Goal: Check status: Check status

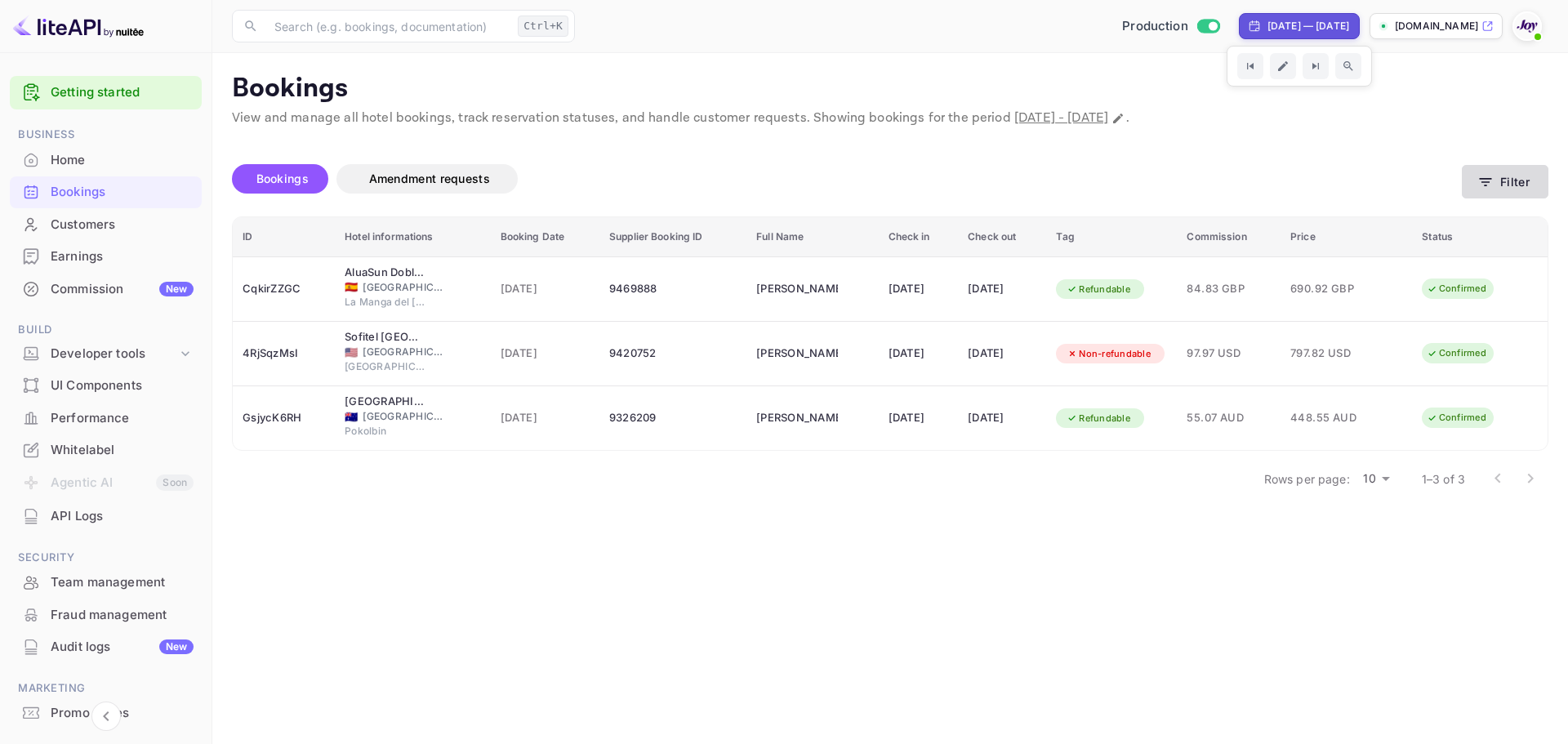
click at [1510, 191] on button "Filter" at bounding box center [1504, 182] width 86 height 33
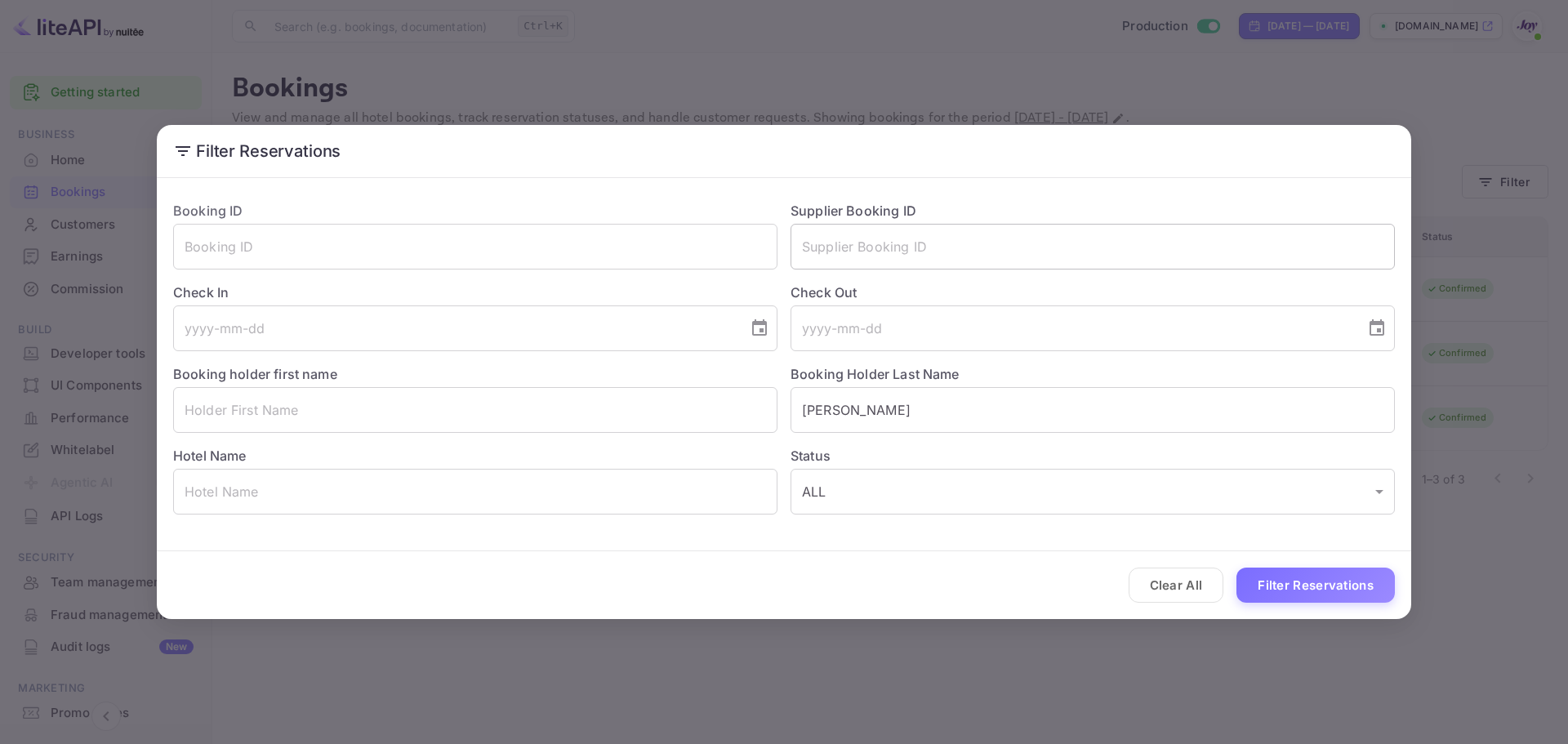
click at [969, 236] on input "text" at bounding box center [1093, 246] width 605 height 46
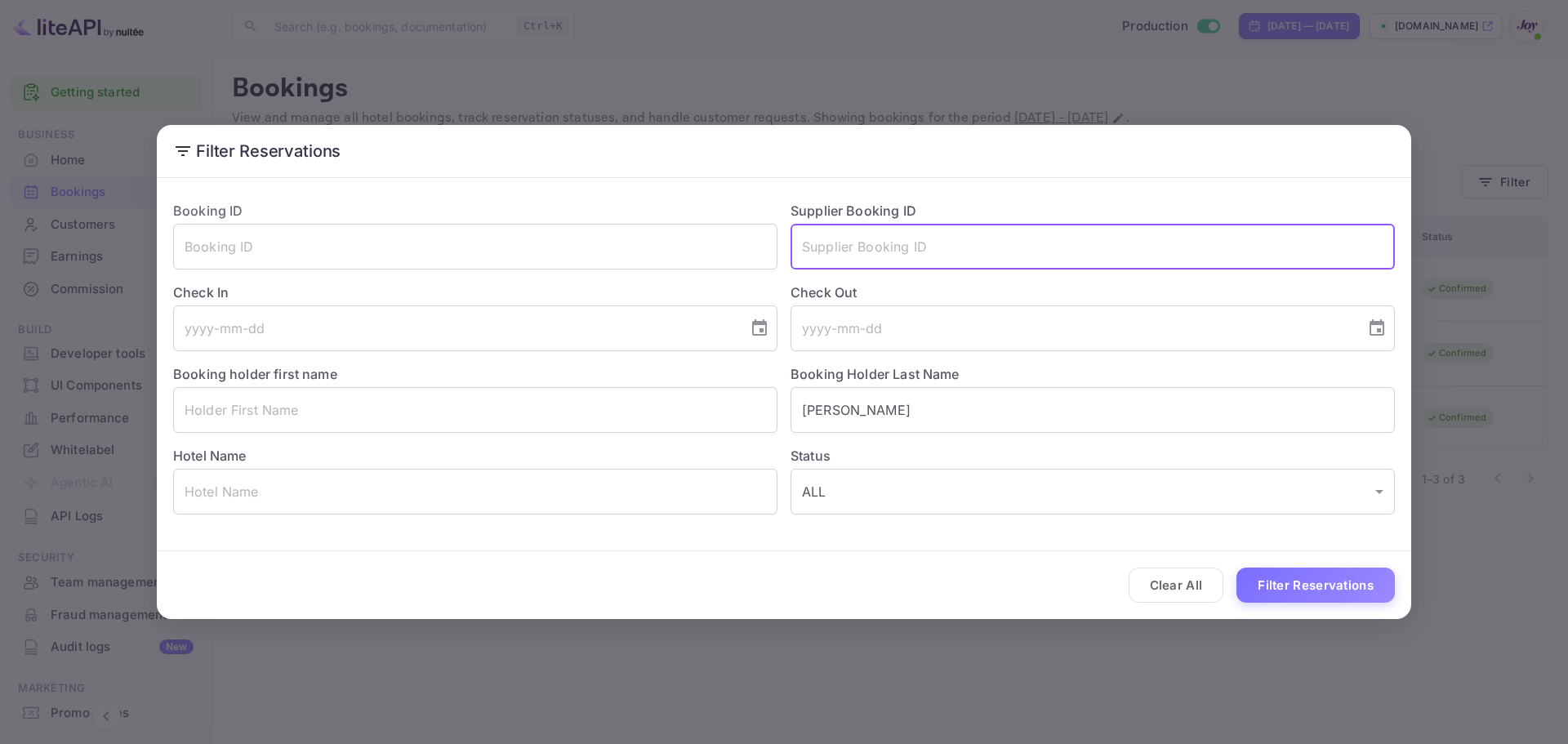
paste input "9398769"
type input "9398769"
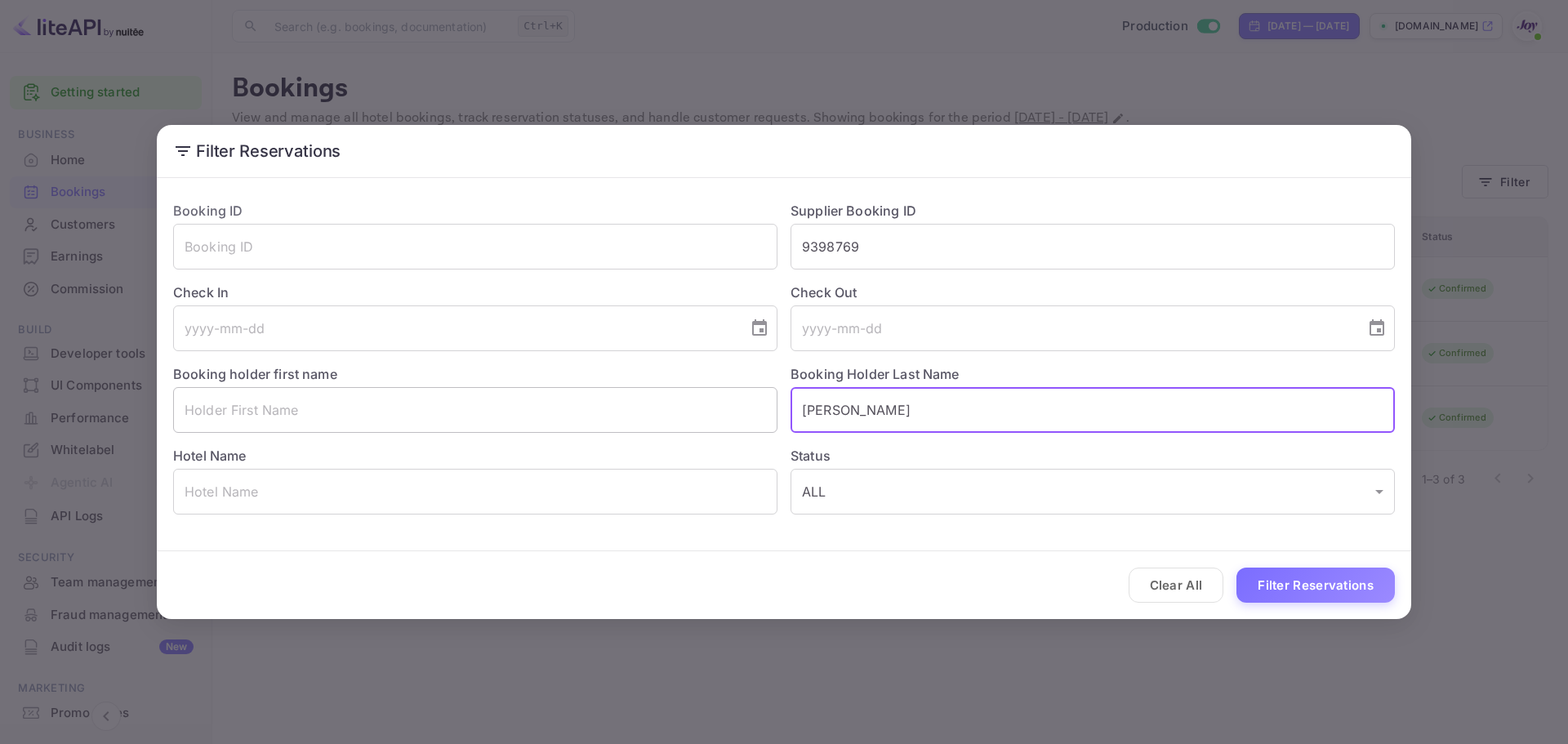
drag, startPoint x: 913, startPoint y: 394, endPoint x: 766, endPoint y: 394, distance: 147.0
click at [766, 394] on div "Booking ID ​ Supplier Booking ID 9398769 ​ Check In ​ Check Out ​ Booking holde…" at bounding box center [777, 351] width 1235 height 326
click at [1351, 576] on button "Filter Reservations" at bounding box center [1316, 585] width 158 height 35
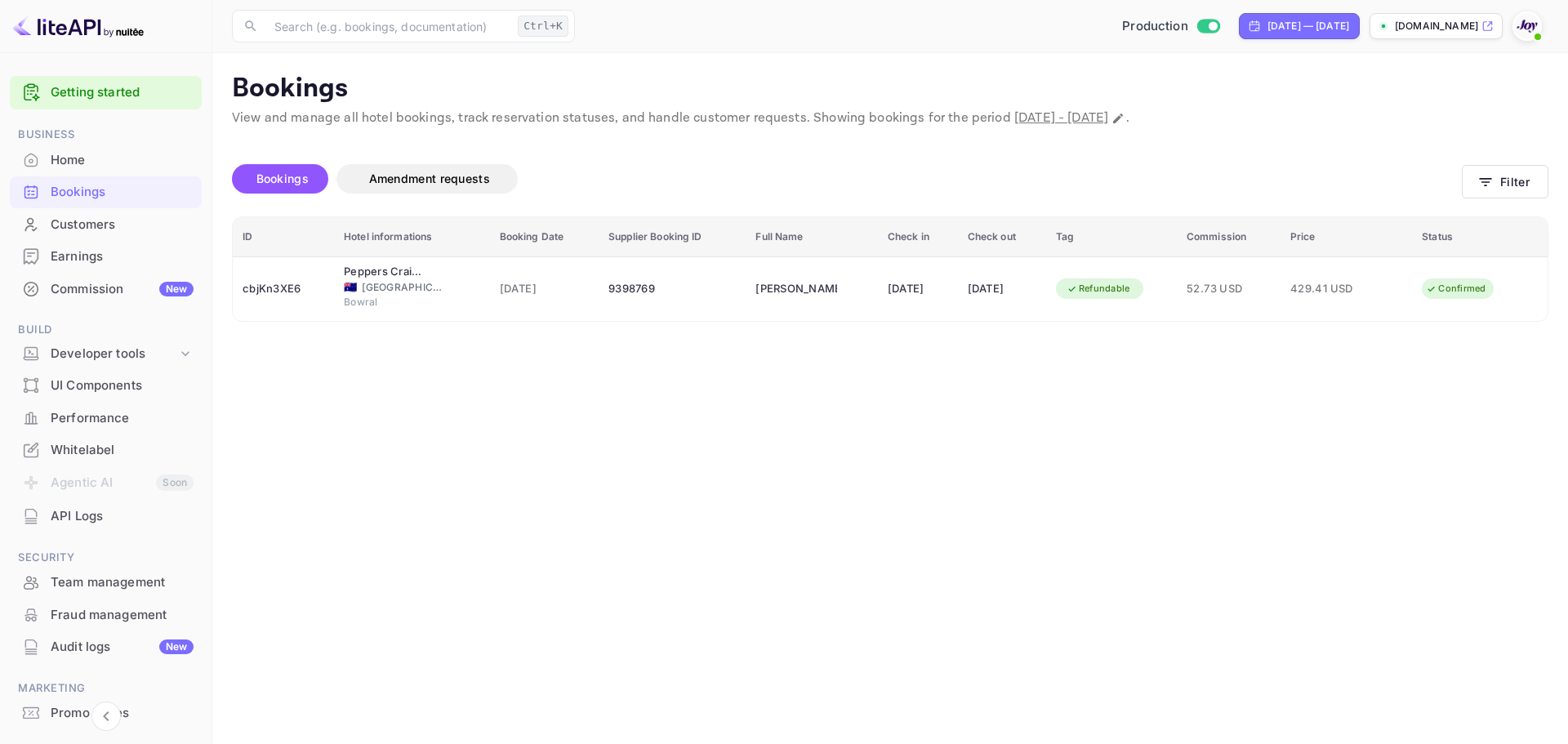
click at [994, 495] on main "Bookings View and manage all hotel bookings, track reservation statuses, and ha…" at bounding box center [890, 399] width 1356 height 691
click at [1505, 166] on button "Filter" at bounding box center [1504, 182] width 86 height 33
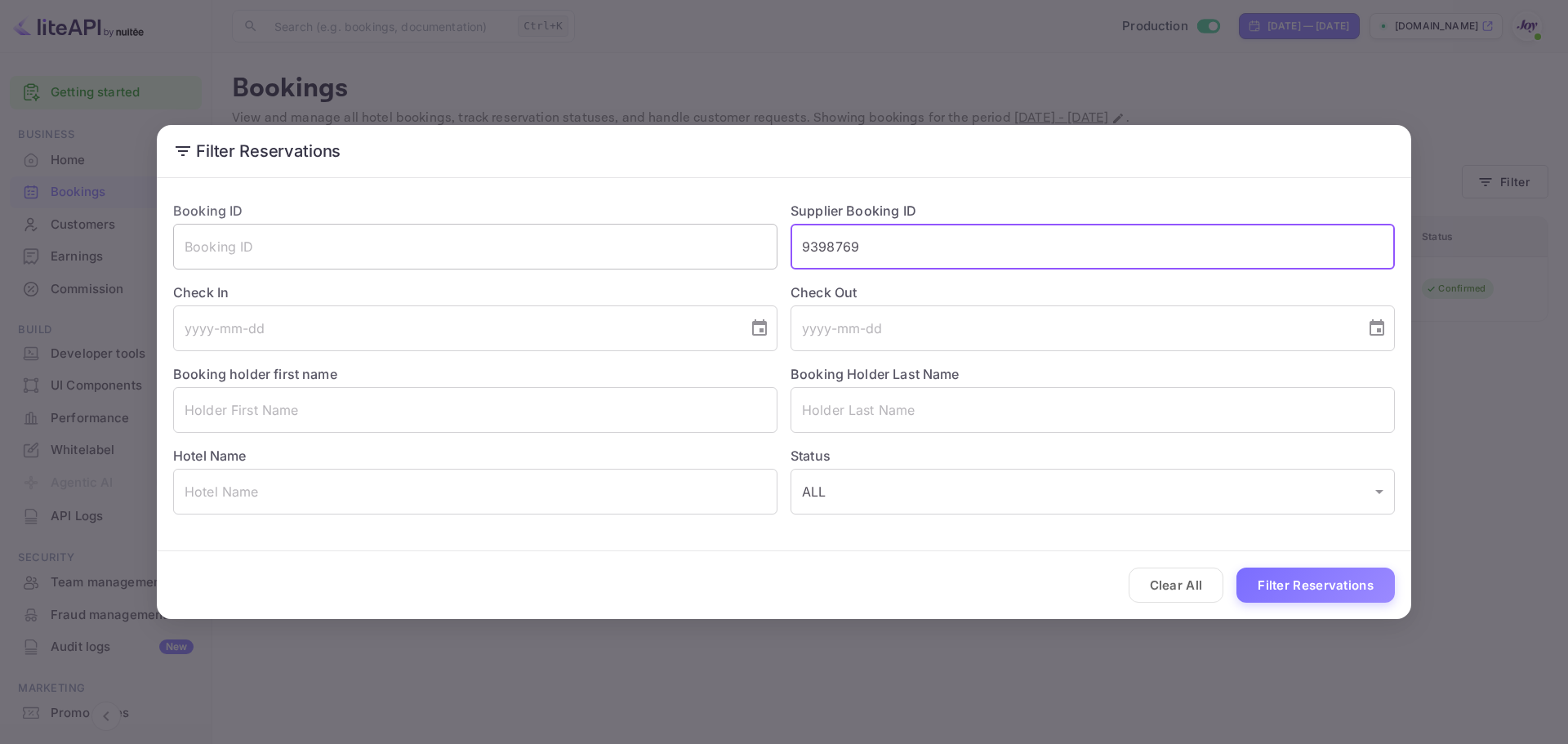
drag, startPoint x: 930, startPoint y: 239, endPoint x: 362, endPoint y: 252, distance: 568.1
click at [362, 252] on div "Booking ID ​ Supplier Booking ID 9398769 ​ Check In ​ Check Out ​ Booking holde…" at bounding box center [777, 351] width 1235 height 326
click at [1328, 582] on button "Filter Reservations" at bounding box center [1316, 585] width 158 height 35
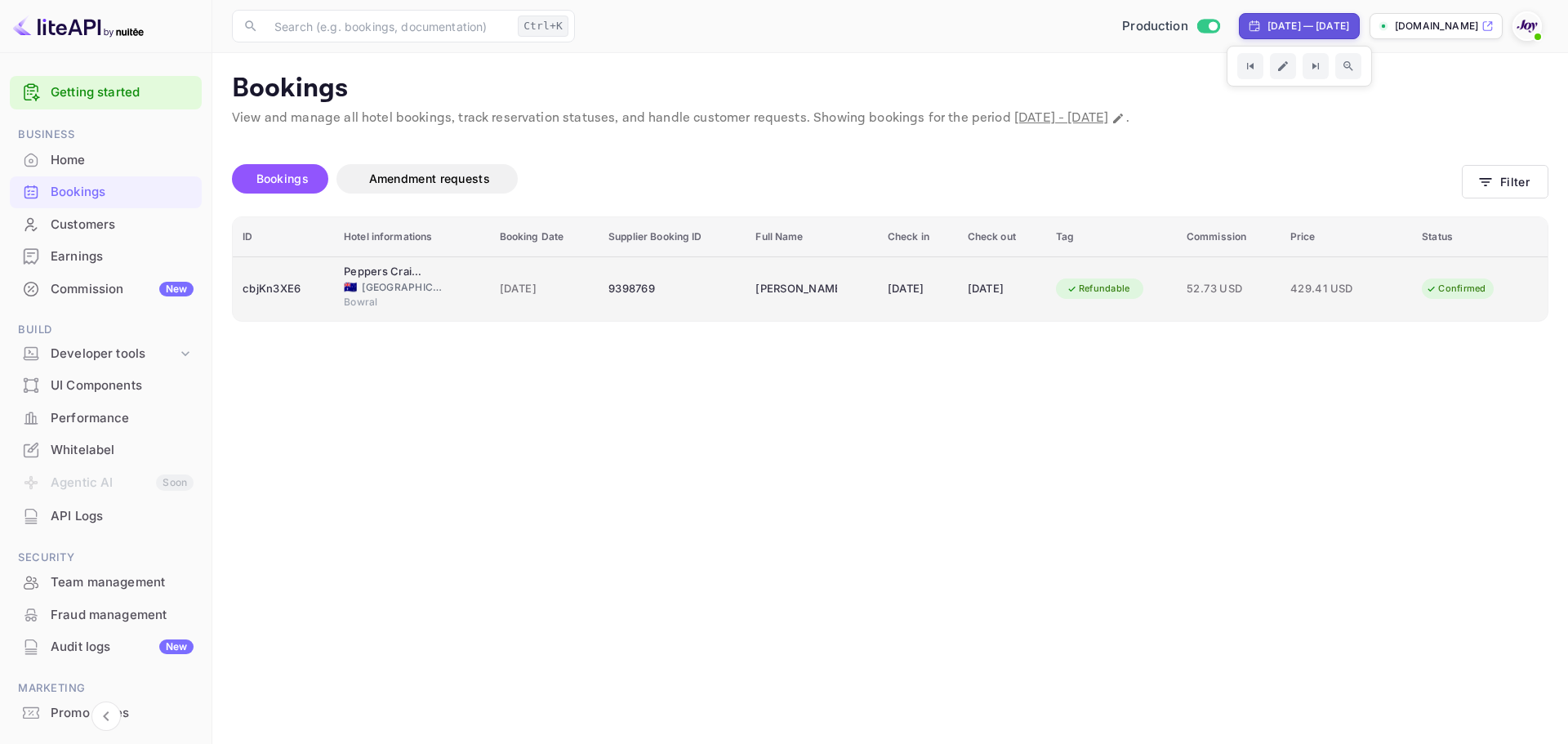
click at [499, 288] on span "[DATE]" at bounding box center [544, 289] width 90 height 18
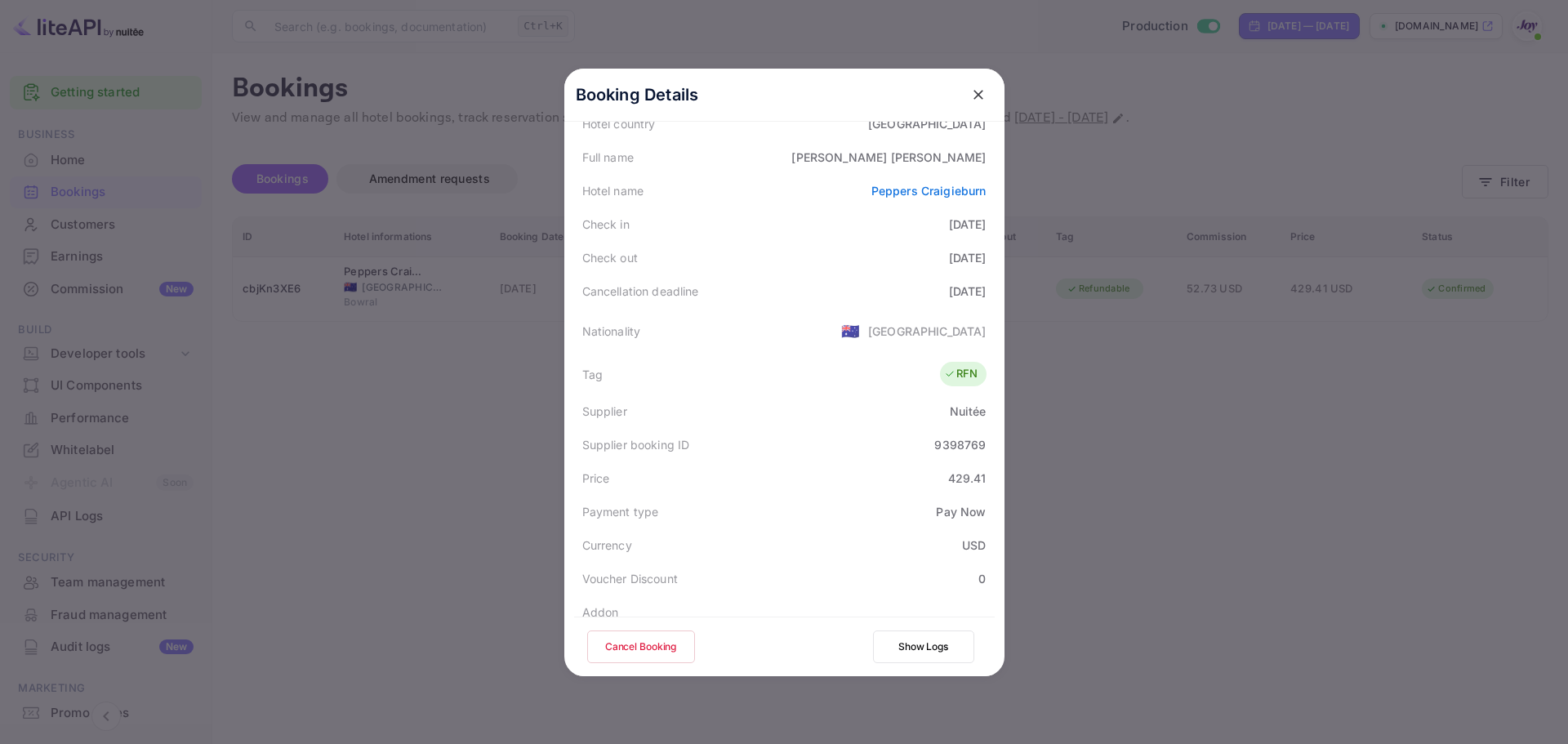
scroll to position [396, 0]
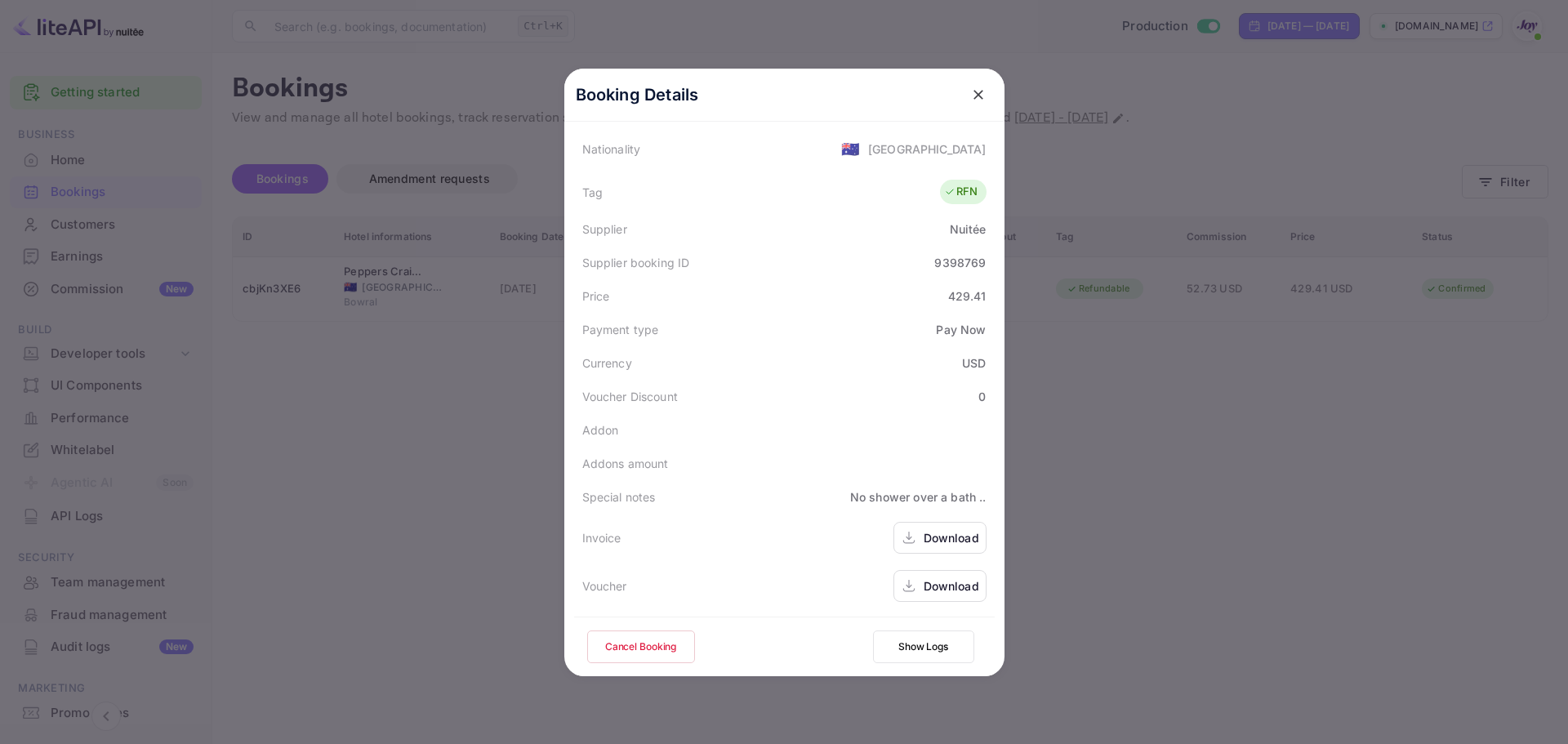
drag, startPoint x: 925, startPoint y: 554, endPoint x: 926, endPoint y: 546, distance: 8.1
click at [925, 554] on div "Invoice Download" at bounding box center [784, 537] width 420 height 48
click at [925, 540] on div "Download" at bounding box center [952, 538] width 56 height 17
click at [956, 593] on div "Download" at bounding box center [952, 586] width 56 height 17
click at [955, 90] on div "Booking Details" at bounding box center [785, 95] width 440 height 53
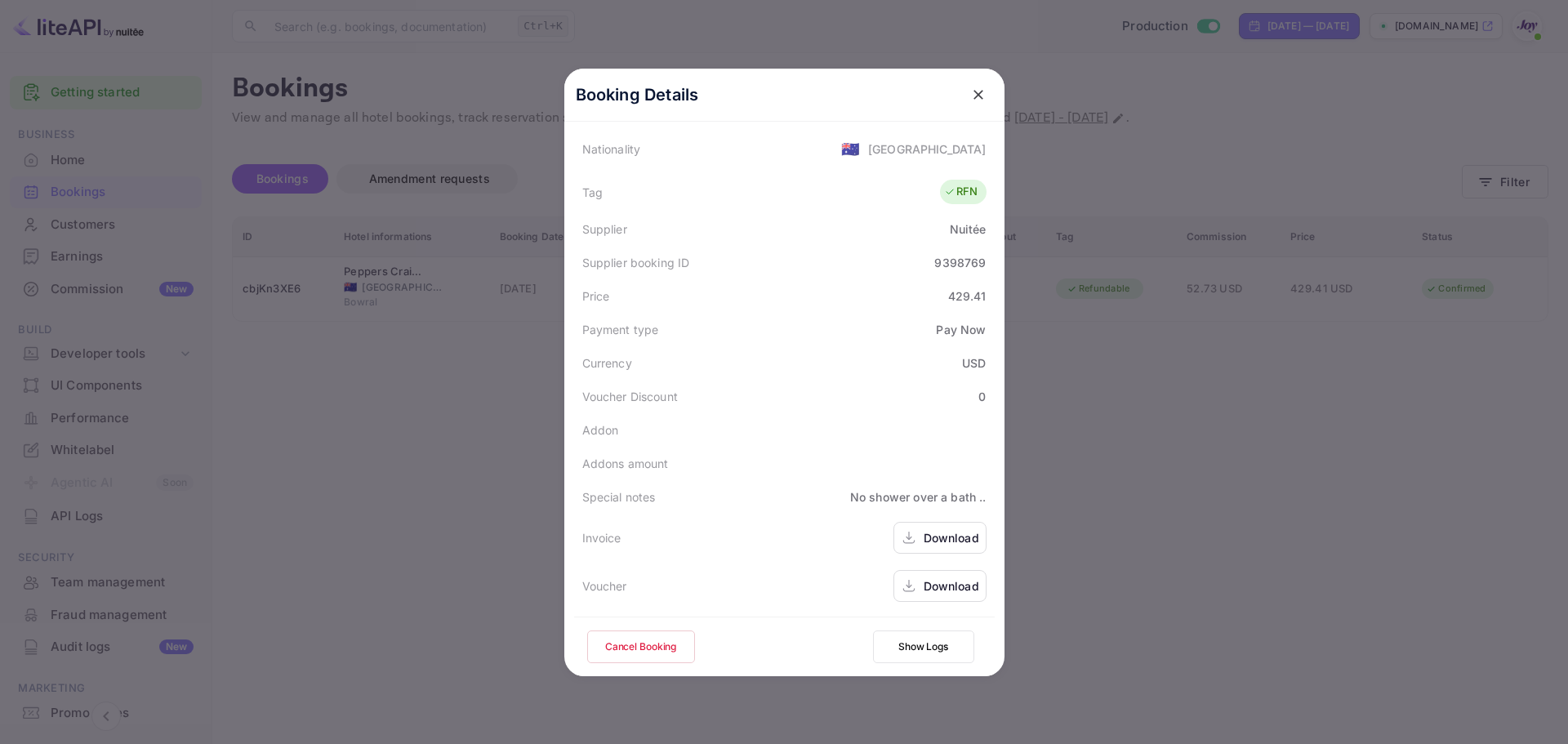
click at [970, 92] on icon "close" at bounding box center [978, 94] width 17 height 17
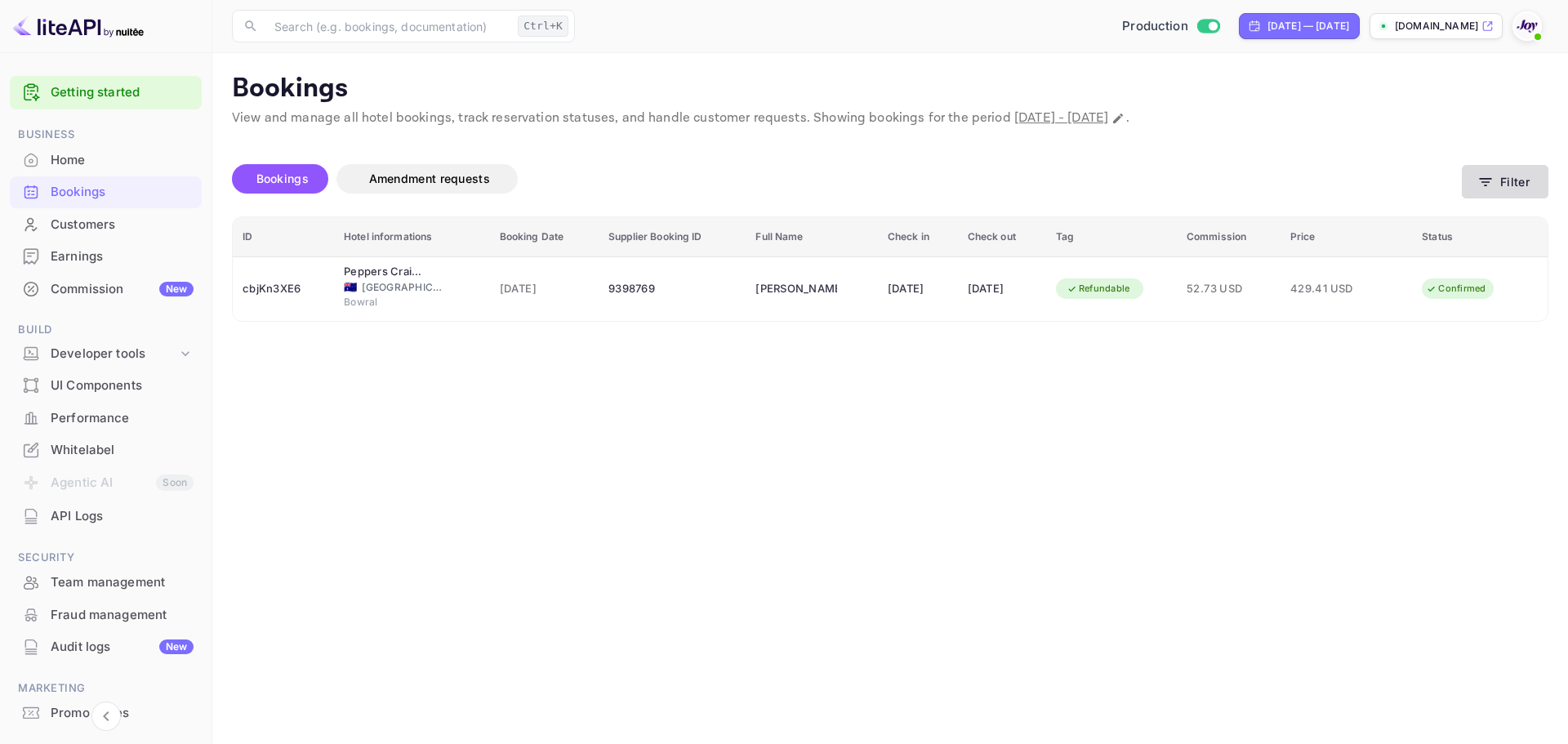
click at [1482, 178] on icon "button" at bounding box center [1486, 182] width 12 height 8
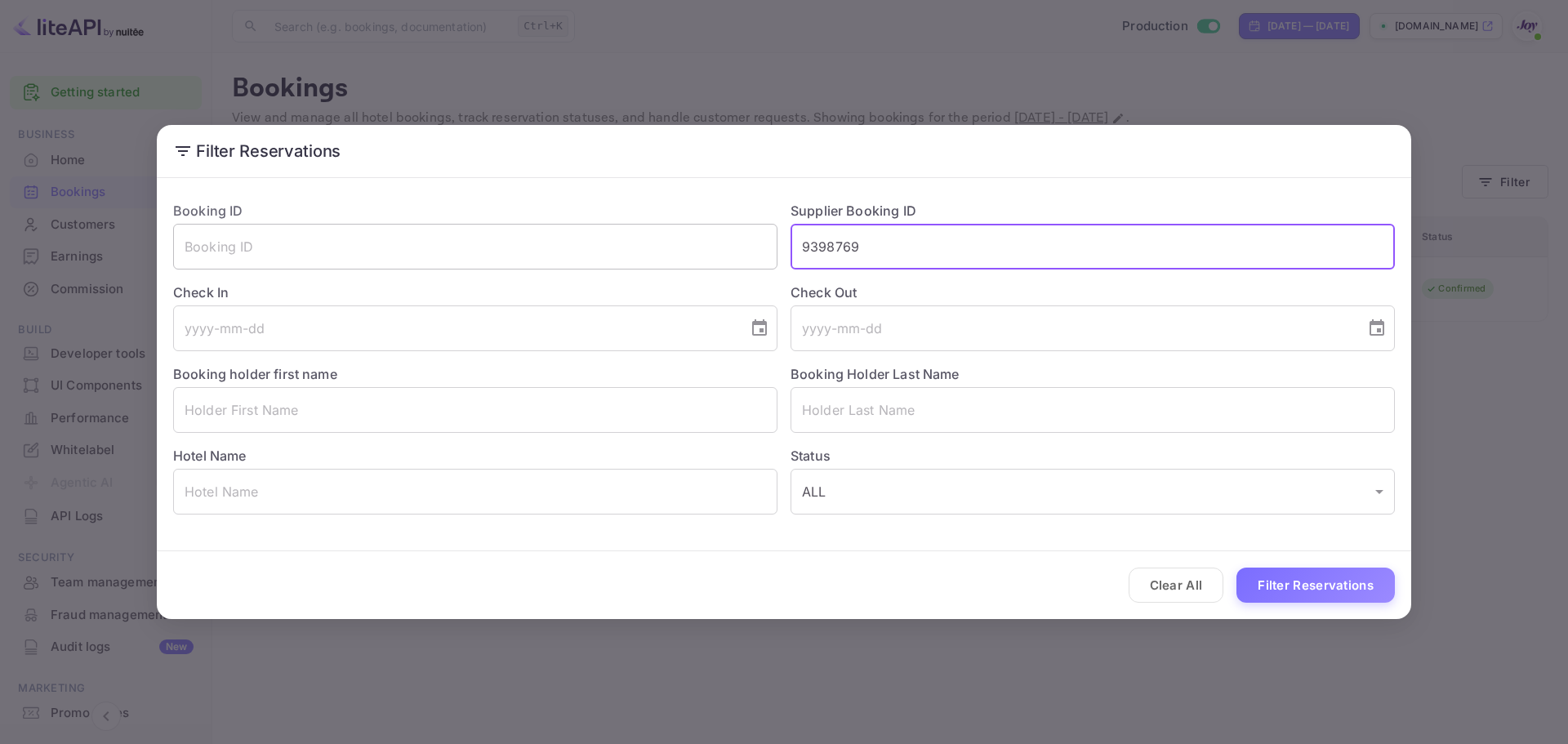
drag, startPoint x: 862, startPoint y: 247, endPoint x: 607, endPoint y: 253, distance: 255.1
click at [609, 252] on div "Booking ID ​ Supplier Booking ID 9398769 ​ Check In ​ Check Out ​ Booking holde…" at bounding box center [777, 351] width 1235 height 326
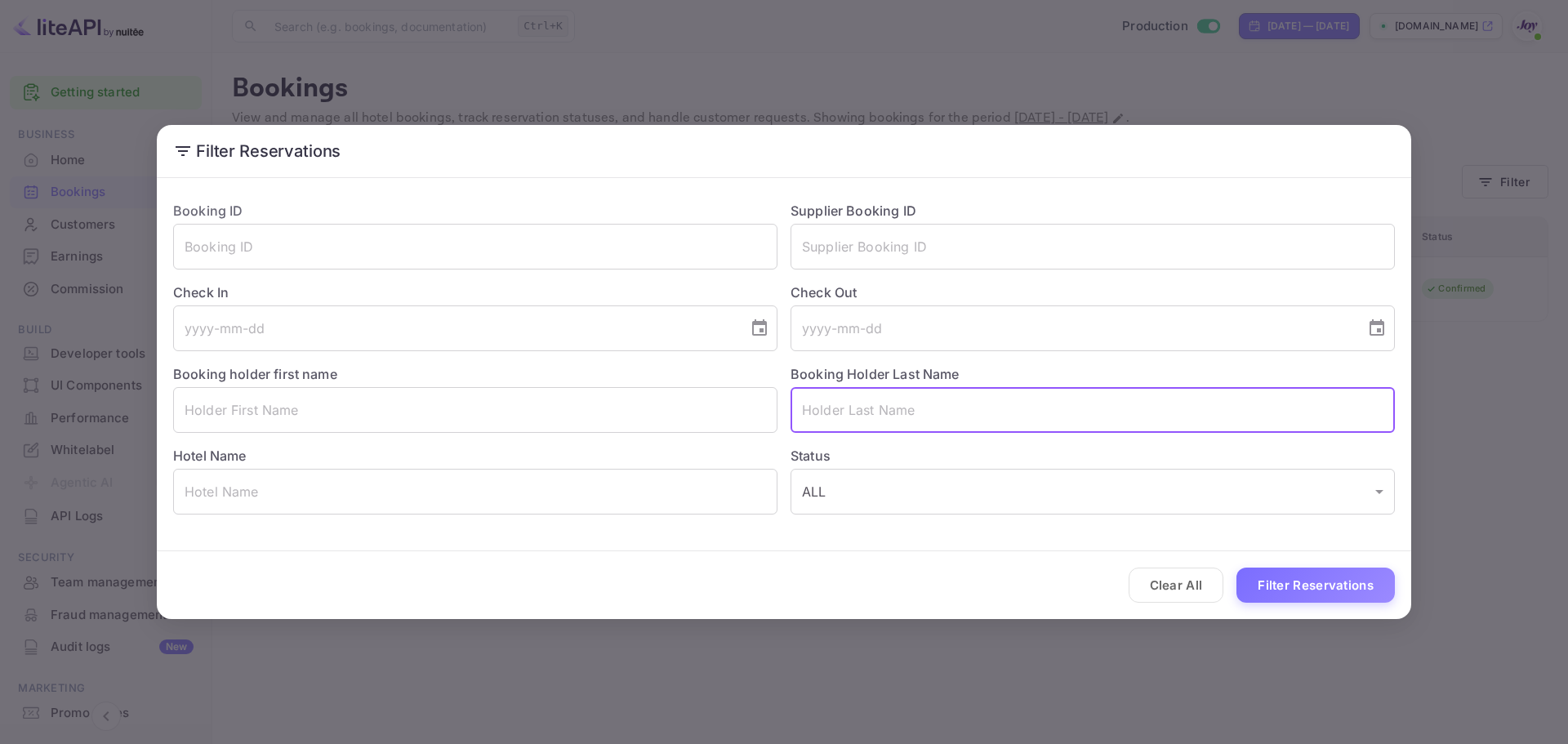
click at [858, 393] on input "text" at bounding box center [1093, 410] width 605 height 46
paste input "[PERSON_NAME]"
drag, startPoint x: 859, startPoint y: 408, endPoint x: 707, endPoint y: 418, distance: 152.3
click at [707, 418] on div "Booking ID ​ Supplier Booking ID ​ Check In ​ Check Out ​ Booking holder first …" at bounding box center [777, 351] width 1235 height 326
type input "[PERSON_NAME]"
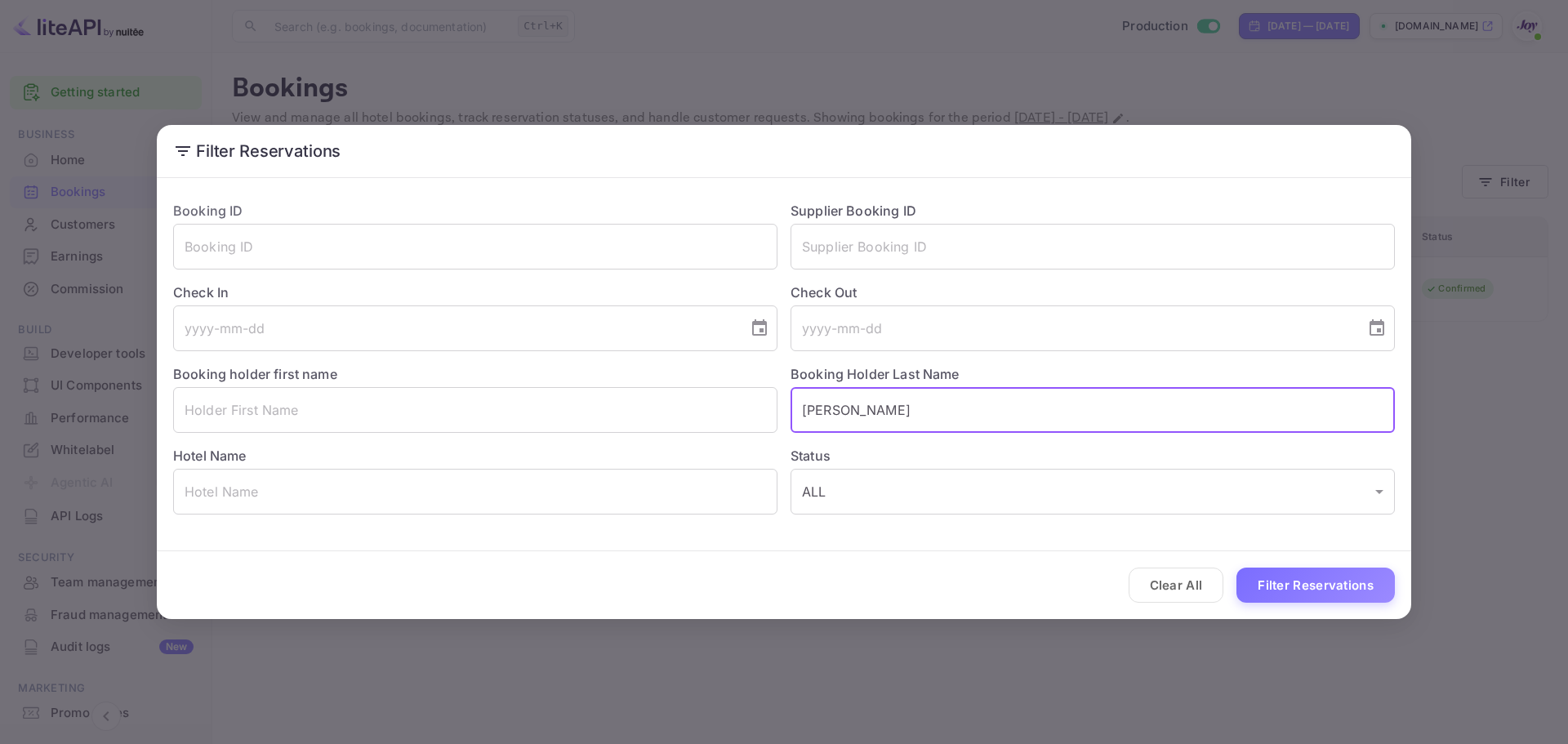
click at [1307, 566] on div "Clear All Filter Reservations" at bounding box center [784, 586] width 1255 height 68
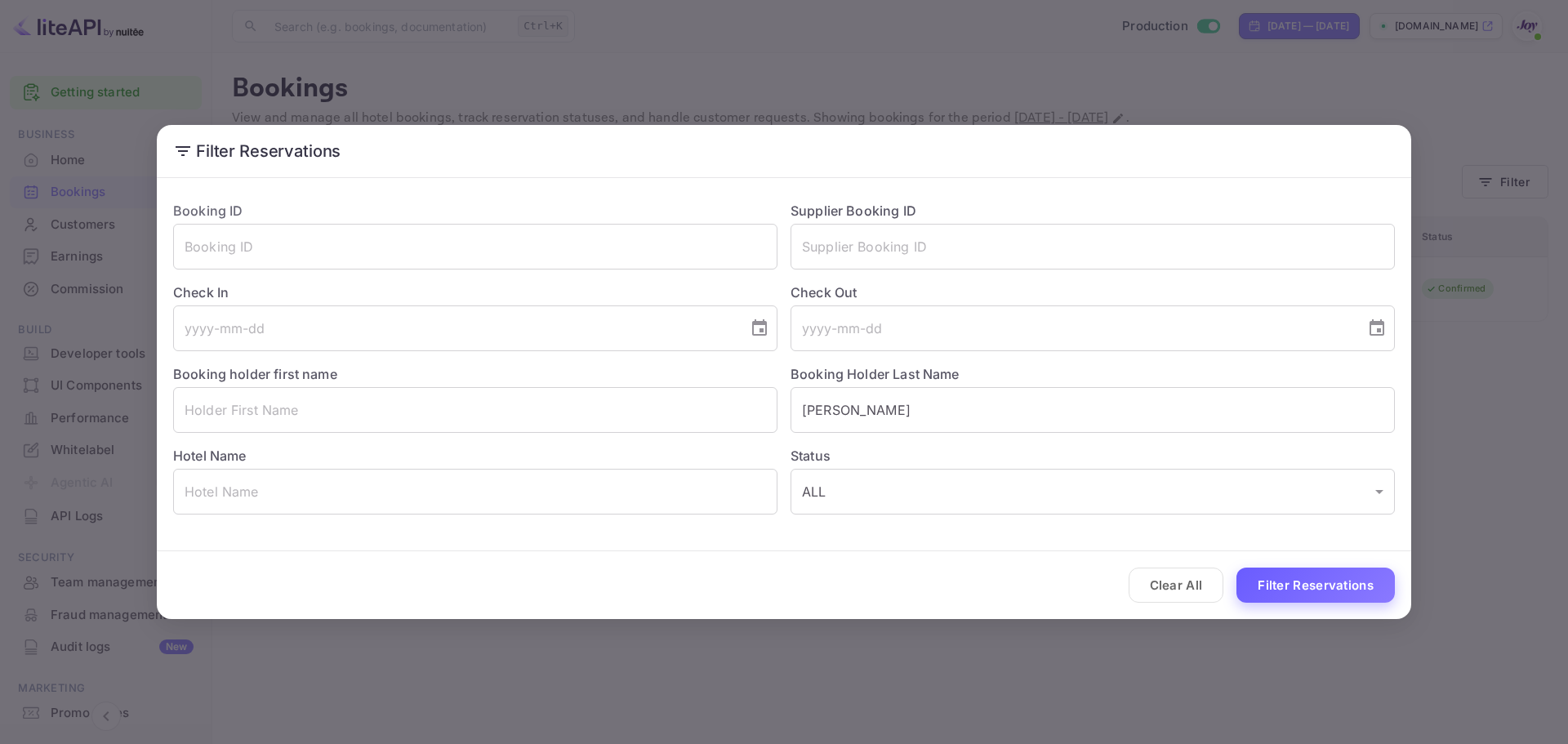
click at [1303, 574] on button "Filter Reservations" at bounding box center [1316, 585] width 158 height 35
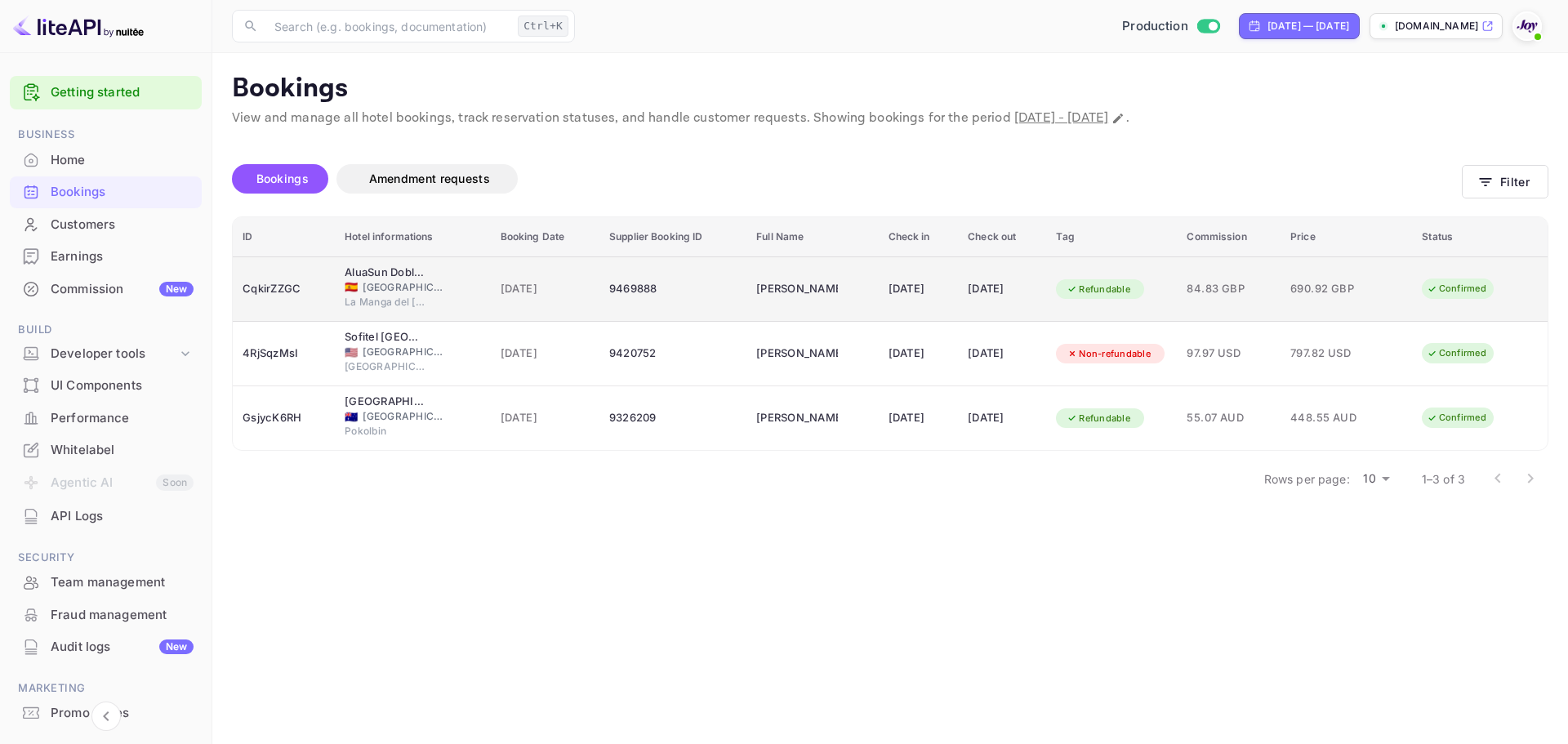
click at [879, 273] on td "[DATE]" at bounding box center [919, 289] width 80 height 65
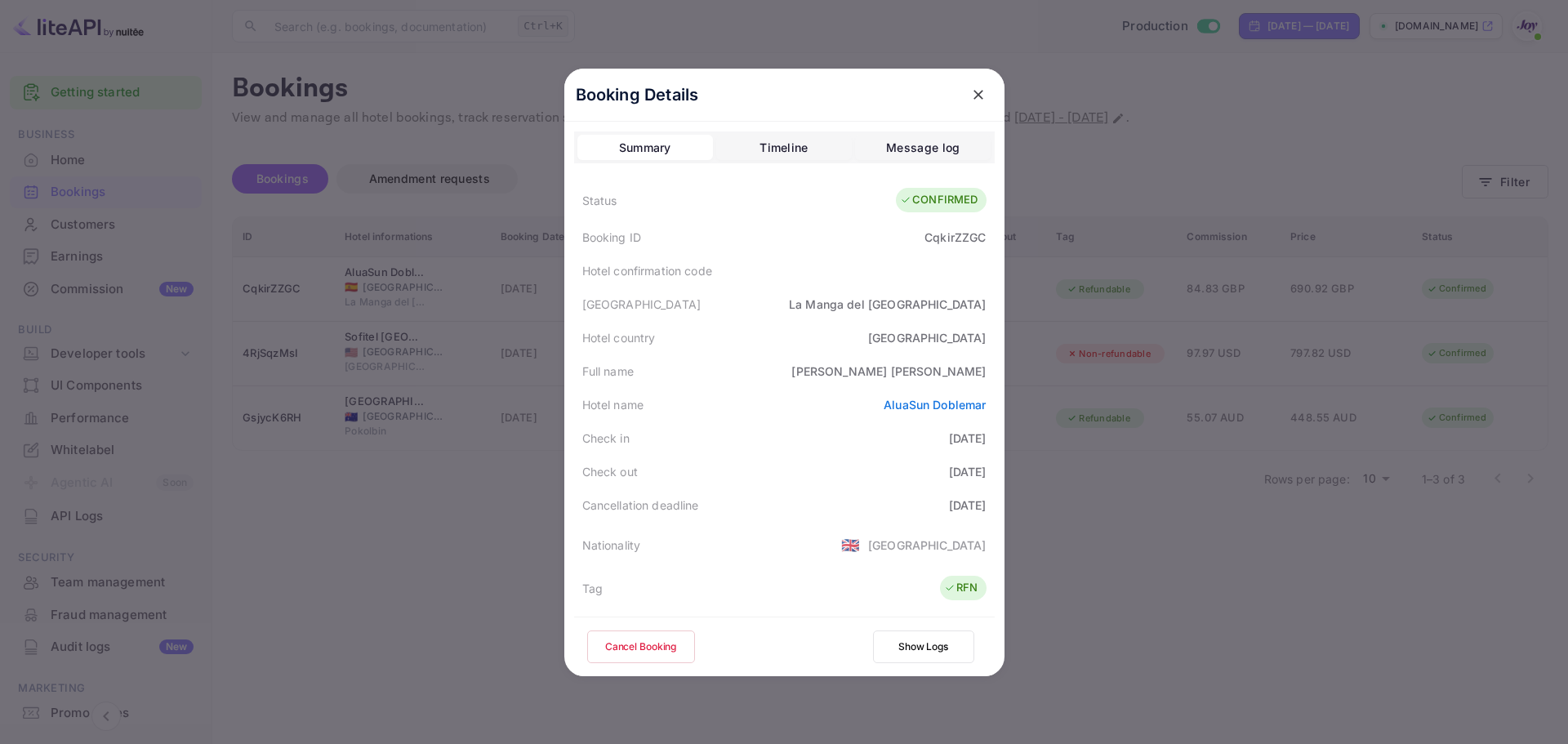
scroll to position [326, 0]
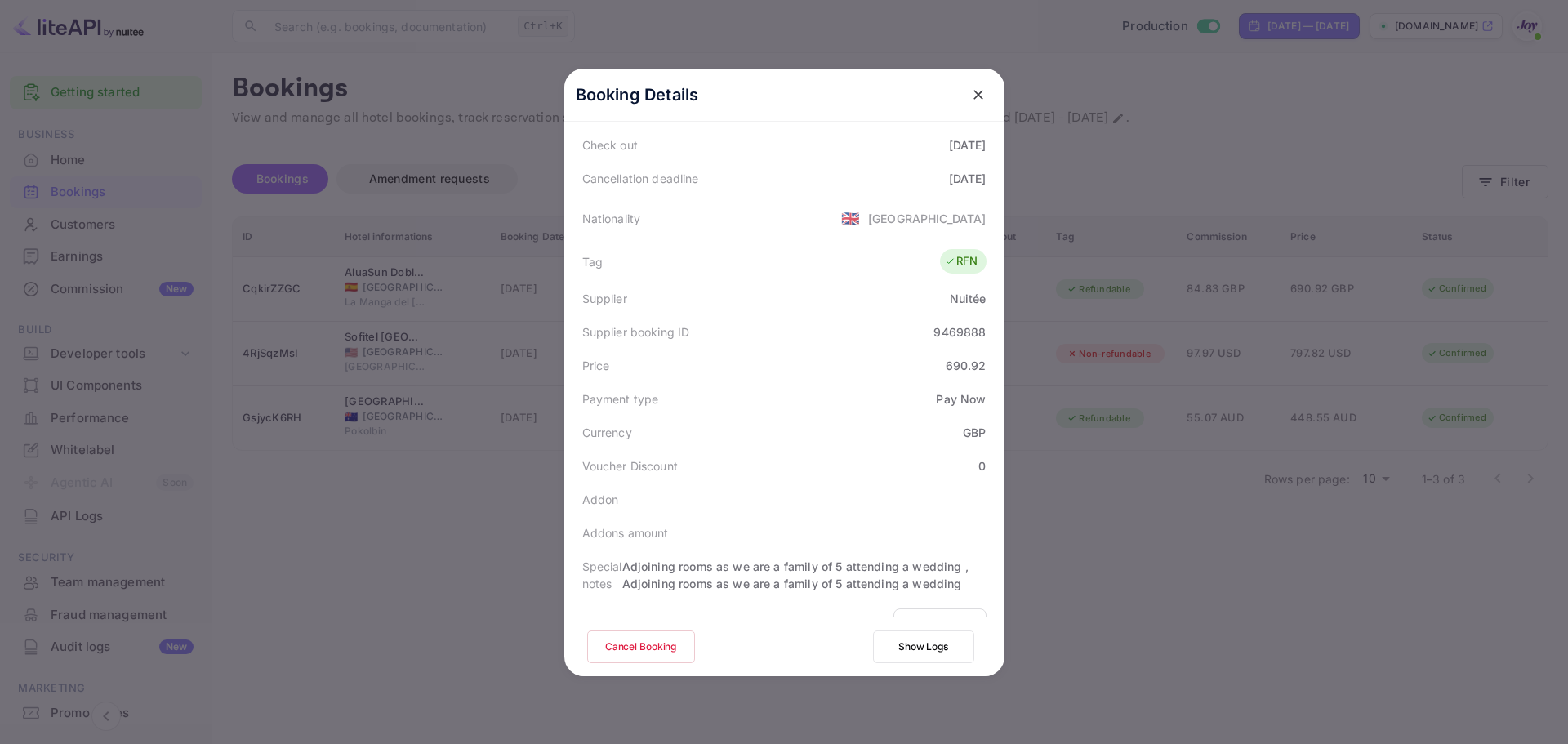
click at [386, 509] on div at bounding box center [784, 372] width 1568 height 744
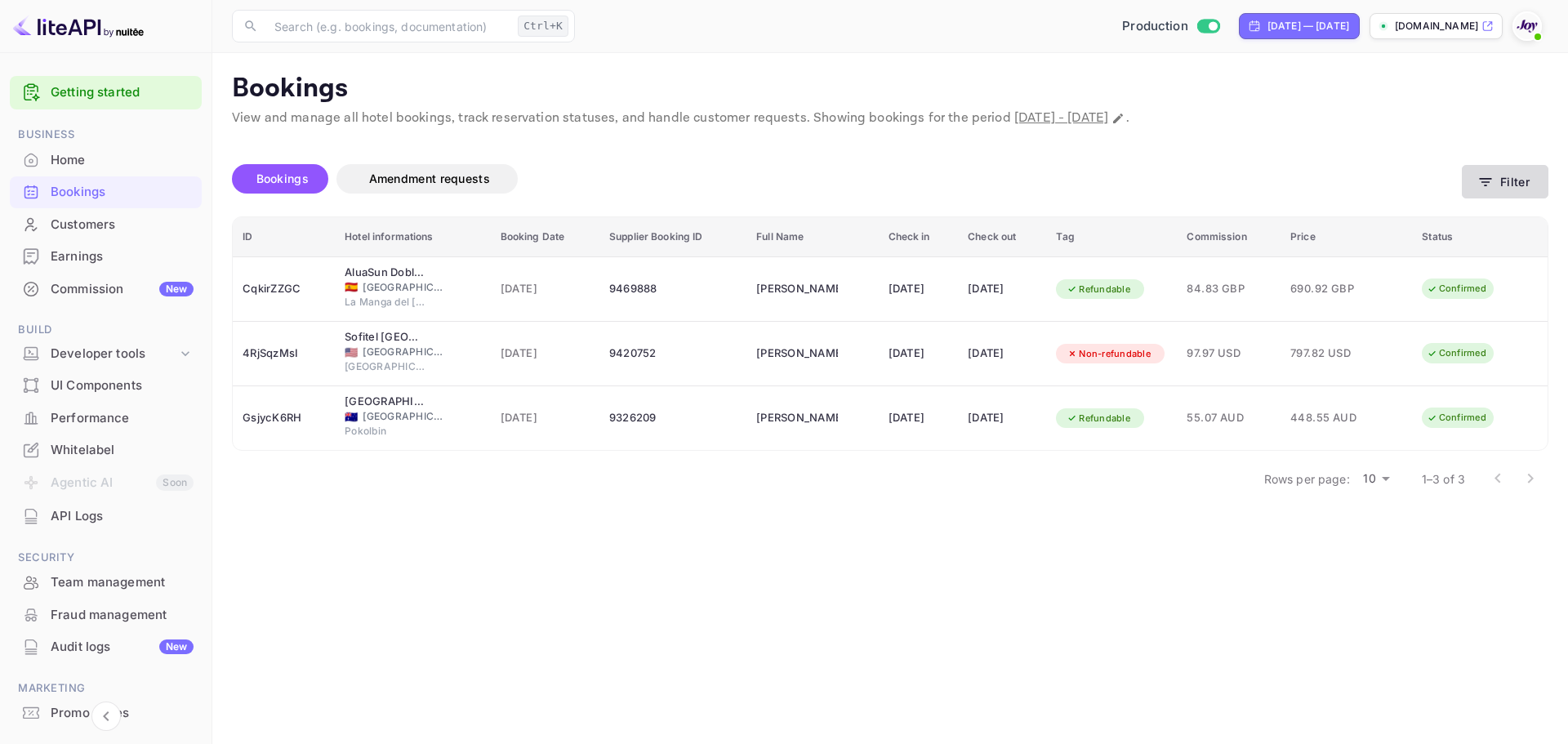
click at [1511, 180] on button "Filter" at bounding box center [1504, 182] width 86 height 33
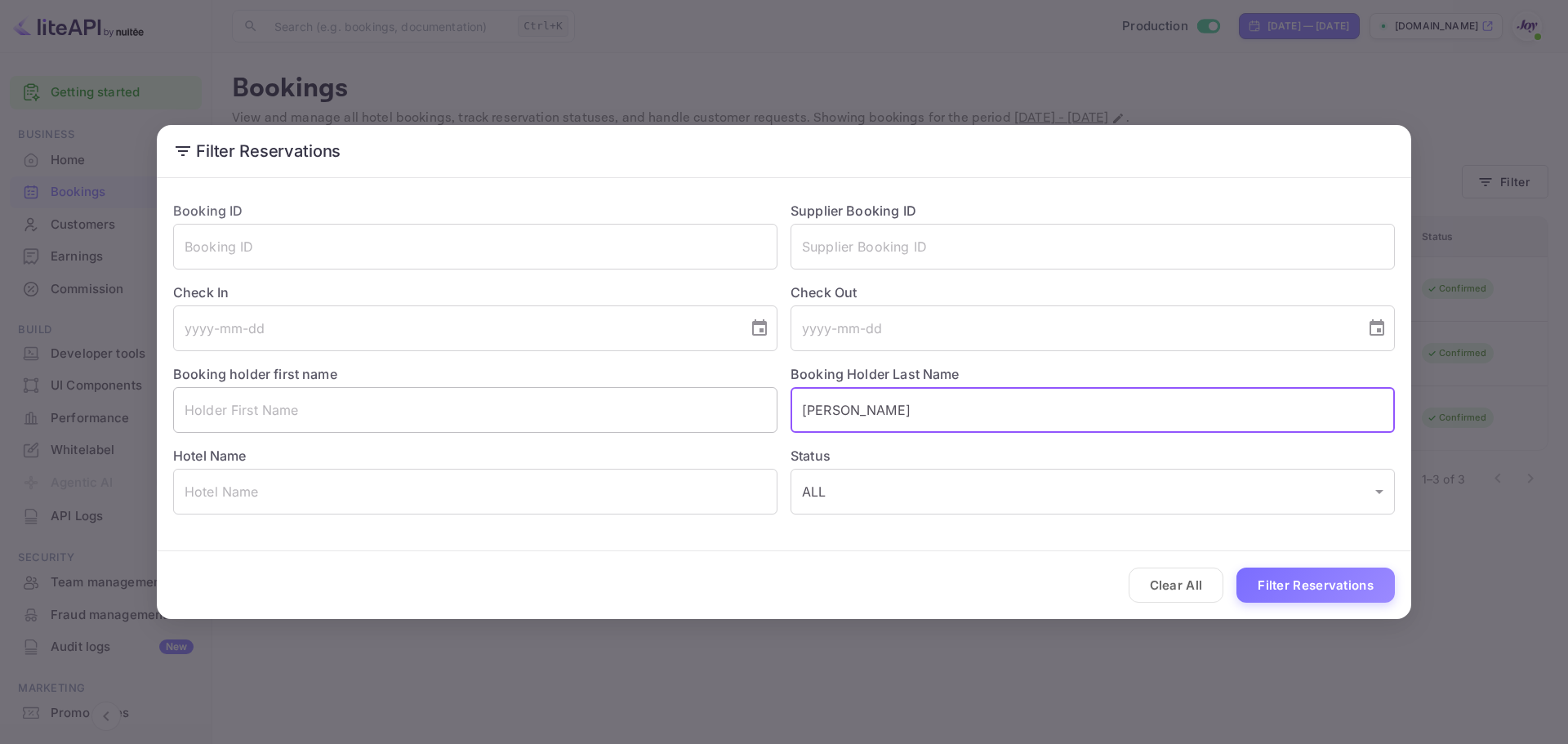
drag, startPoint x: 900, startPoint y: 419, endPoint x: 708, endPoint y: 412, distance: 192.1
click at [708, 412] on div "Booking ID ​ Supplier Booking ID ​ Check In ​ Check Out ​ Booking holder first …" at bounding box center [777, 351] width 1235 height 326
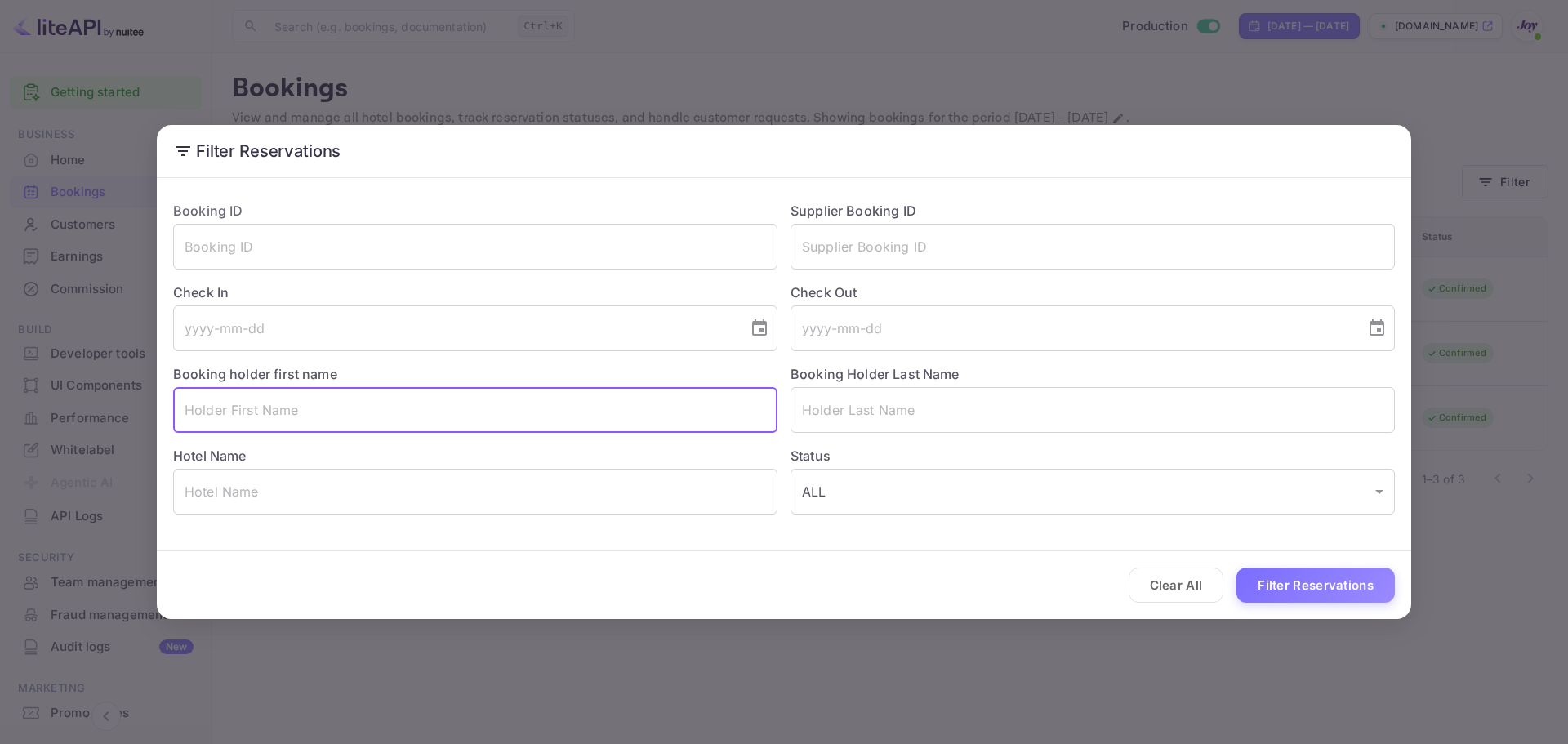
click at [356, 420] on input "text" at bounding box center [475, 410] width 605 height 46
click at [435, 405] on input "text" at bounding box center [475, 410] width 605 height 46
type input "[PERSON_NAME]"
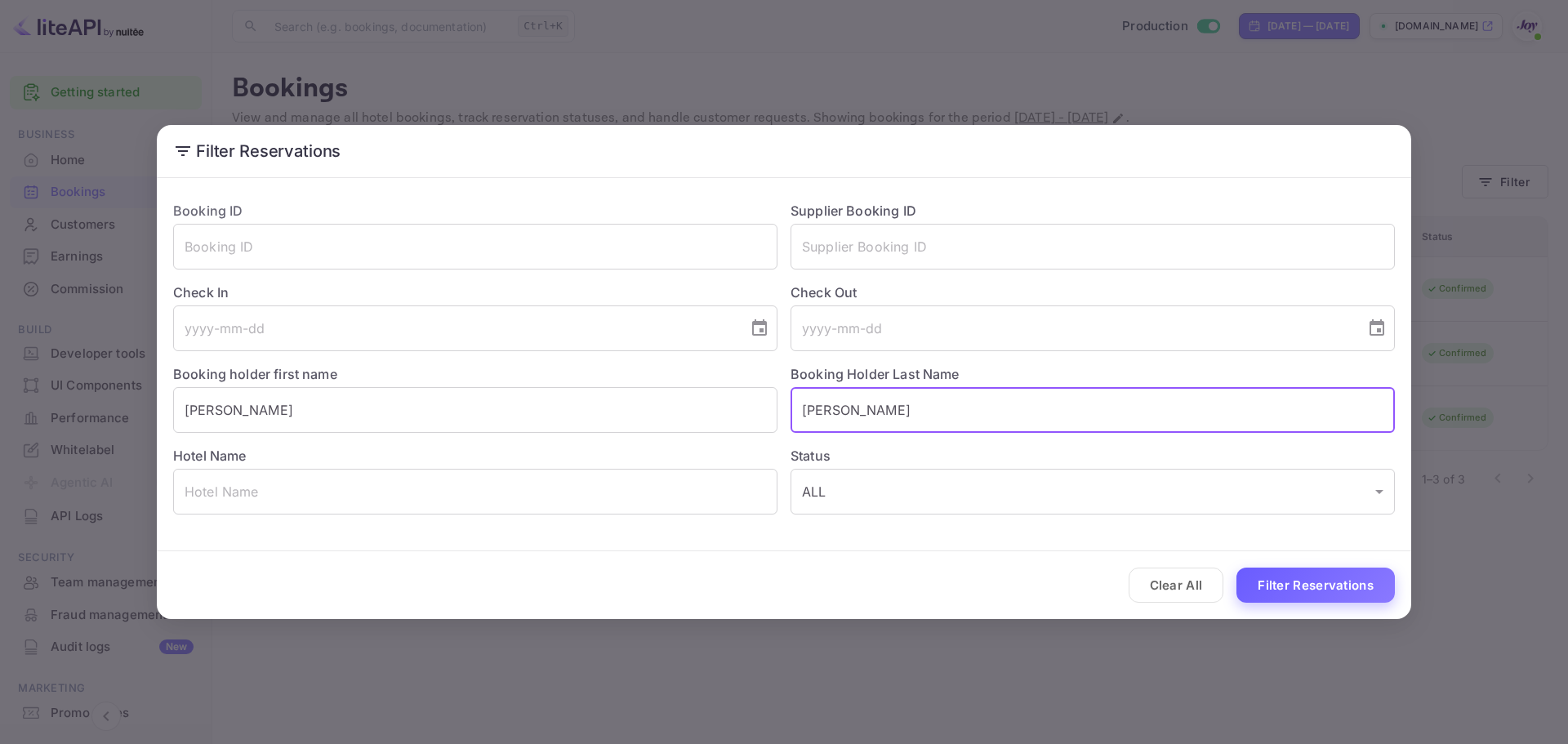
type input "[PERSON_NAME]"
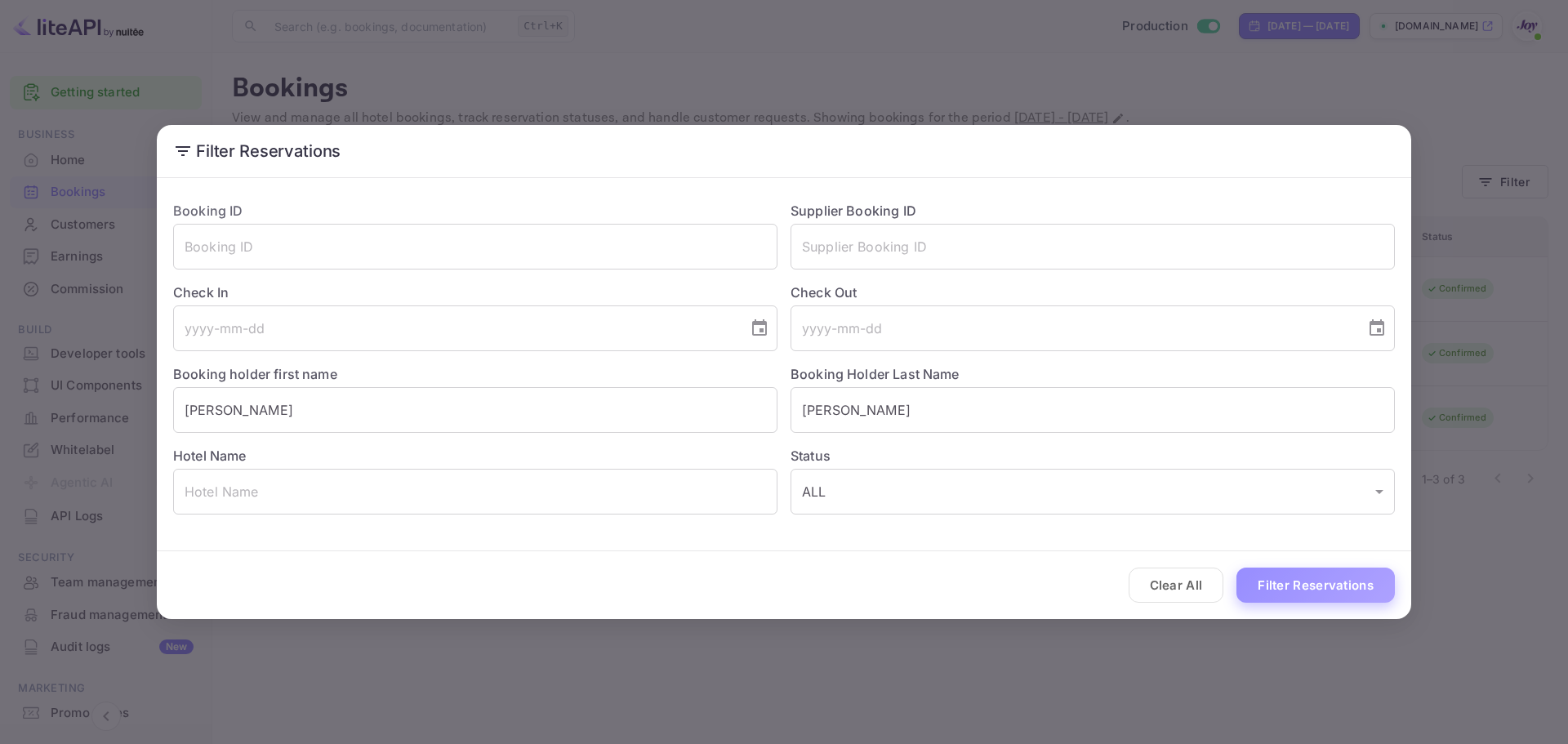
click at [1310, 580] on button "Filter Reservations" at bounding box center [1316, 585] width 158 height 35
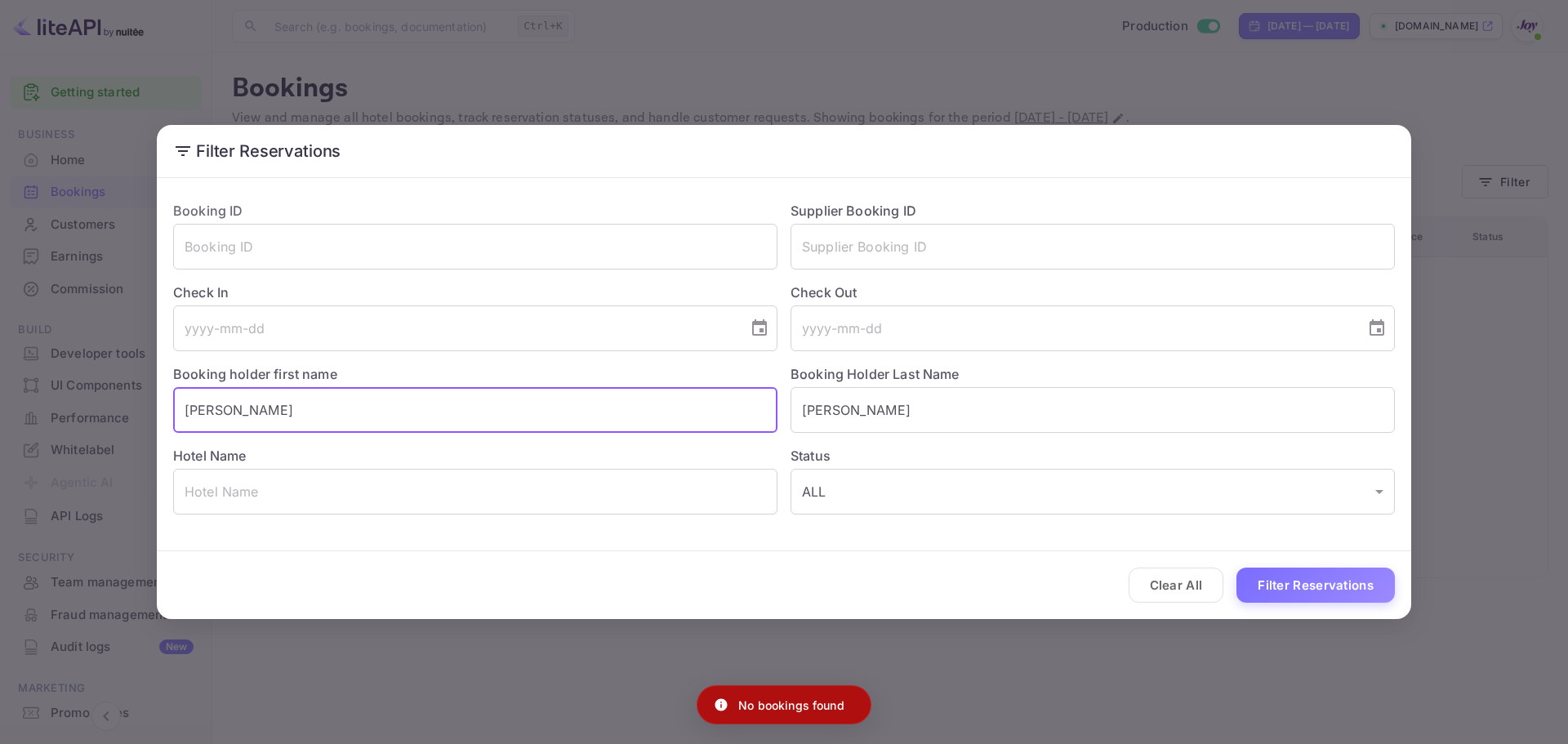
drag, startPoint x: 302, startPoint y: 413, endPoint x: 233, endPoint y: 409, distance: 69.1
click at [233, 409] on input "[PERSON_NAME]" at bounding box center [475, 410] width 605 height 46
type input "[PERSON_NAME]"
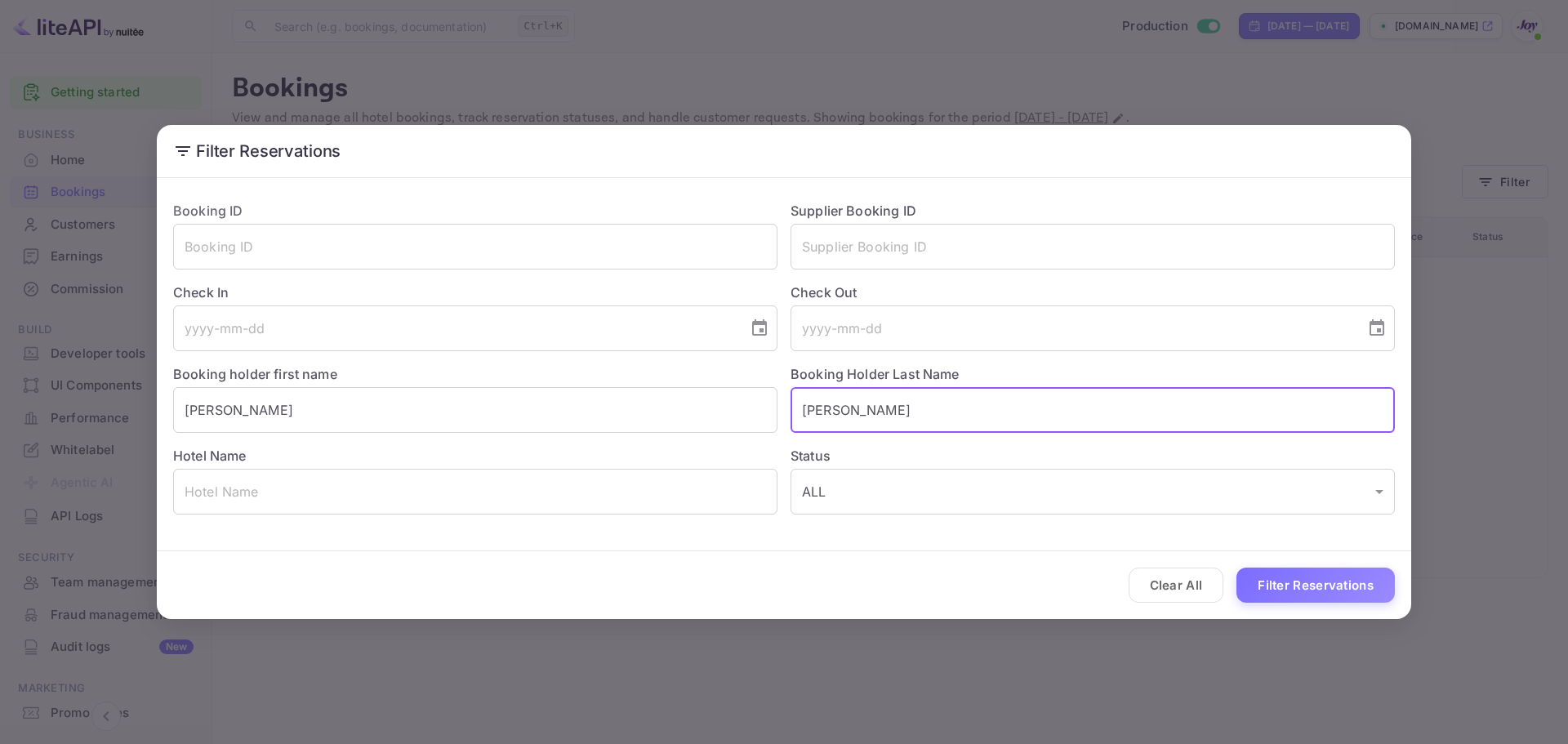
click at [804, 411] on input "[PERSON_NAME]" at bounding box center [1093, 410] width 605 height 46
click at [807, 414] on input "[PERSON_NAME]" at bounding box center [1093, 410] width 605 height 46
type input "[PERSON_NAME]"
click at [1344, 583] on button "Filter Reservations" at bounding box center [1316, 585] width 158 height 35
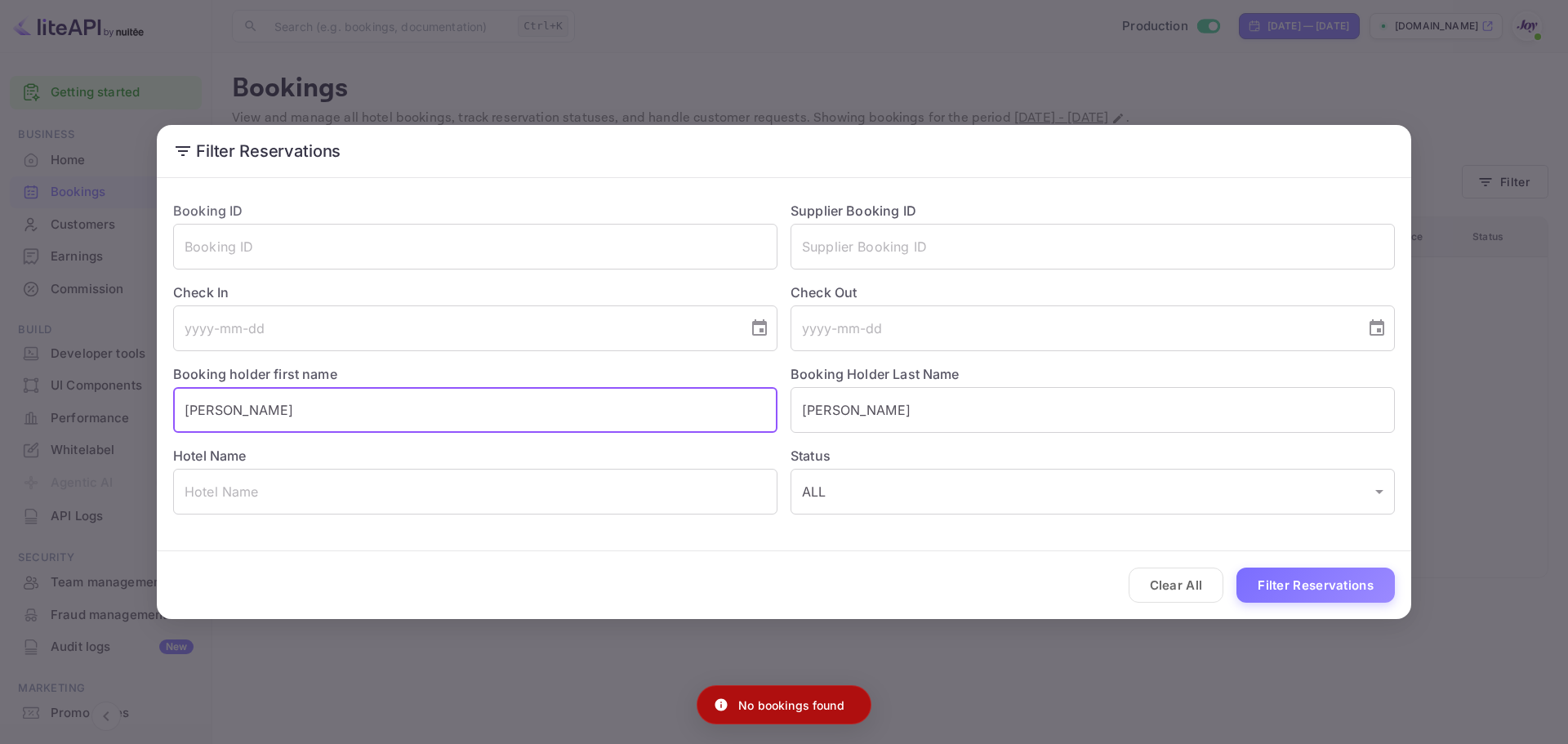
drag, startPoint x: 297, startPoint y: 412, endPoint x: 60, endPoint y: 412, distance: 237.0
click at [60, 412] on div "Filter Reservations Booking ID ​ Supplier Booking ID ​ Check In ​ Check Out ​ B…" at bounding box center [784, 372] width 1568 height 744
click at [336, 414] on input "[PERSON_NAME]" at bounding box center [475, 410] width 605 height 46
click at [332, 415] on input "[PERSON_NAME]" at bounding box center [475, 410] width 605 height 46
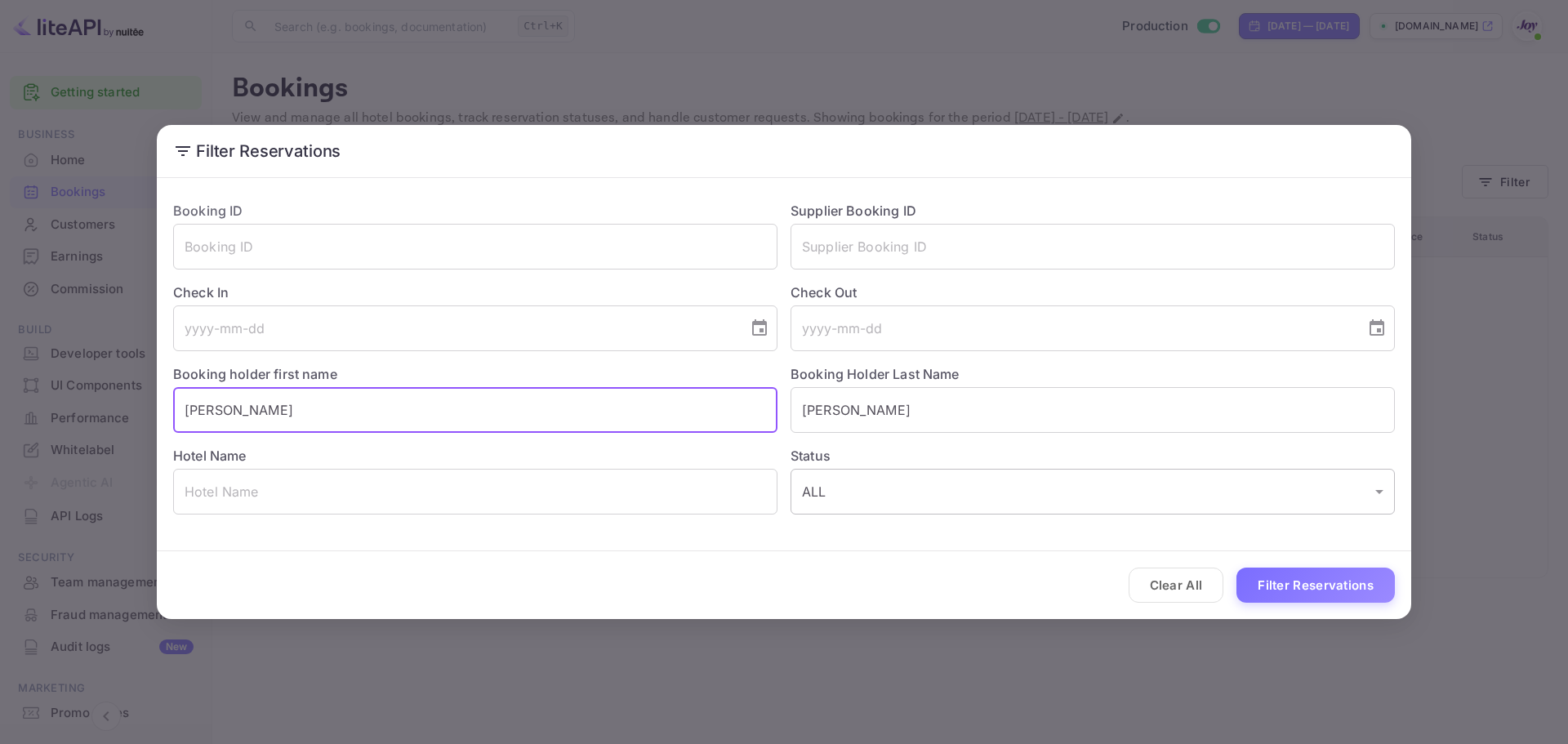
type input "[PERSON_NAME]"
click at [1277, 591] on button "Filter Reservations" at bounding box center [1316, 585] width 158 height 35
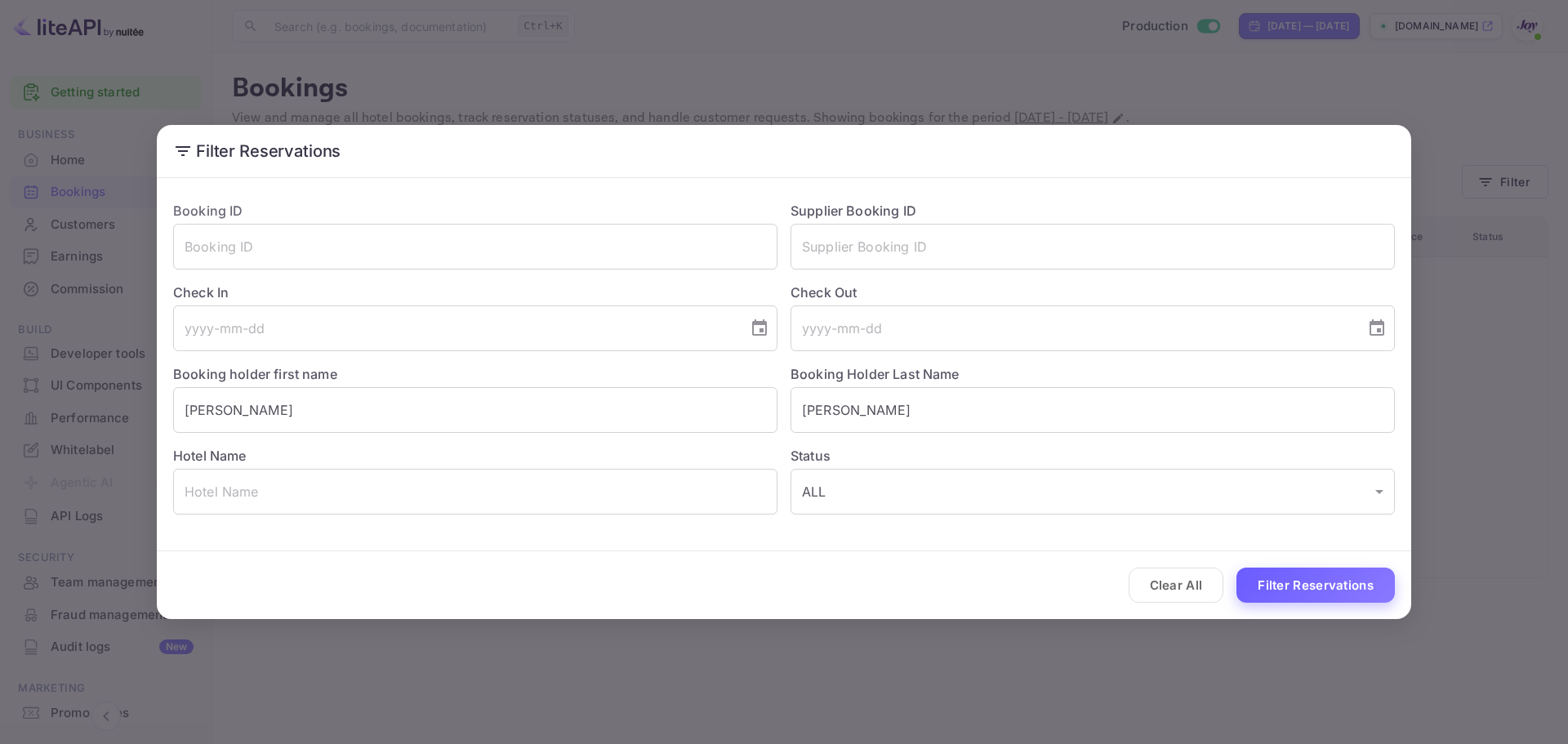
click at [1302, 584] on button "Filter Reservations" at bounding box center [1316, 585] width 158 height 35
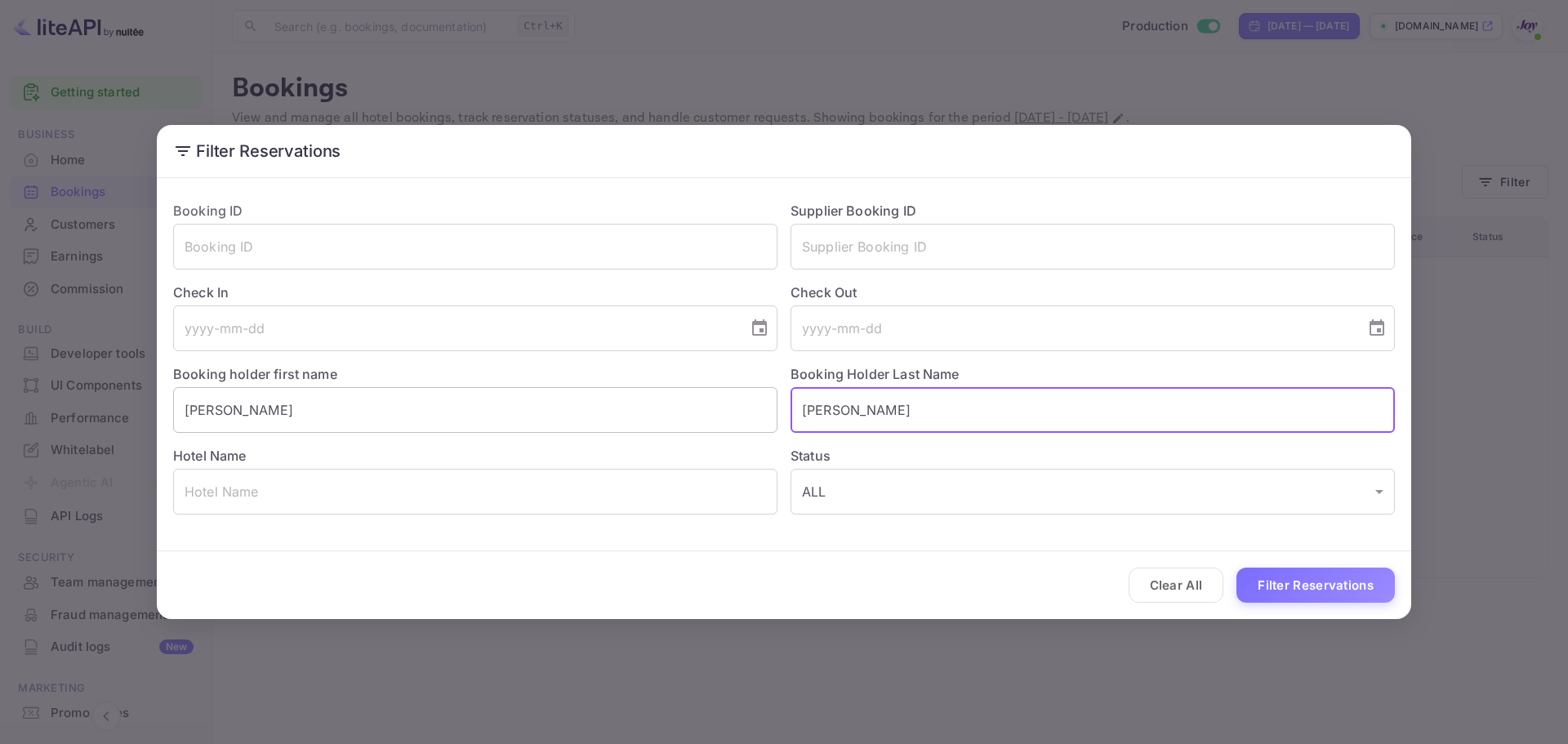
drag, startPoint x: 921, startPoint y: 419, endPoint x: 539, endPoint y: 398, distance: 382.6
click at [539, 398] on div "Booking ID ​ Supplier Booking ID ​ Check In ​ Check Out ​ Booking holder first …" at bounding box center [777, 351] width 1235 height 326
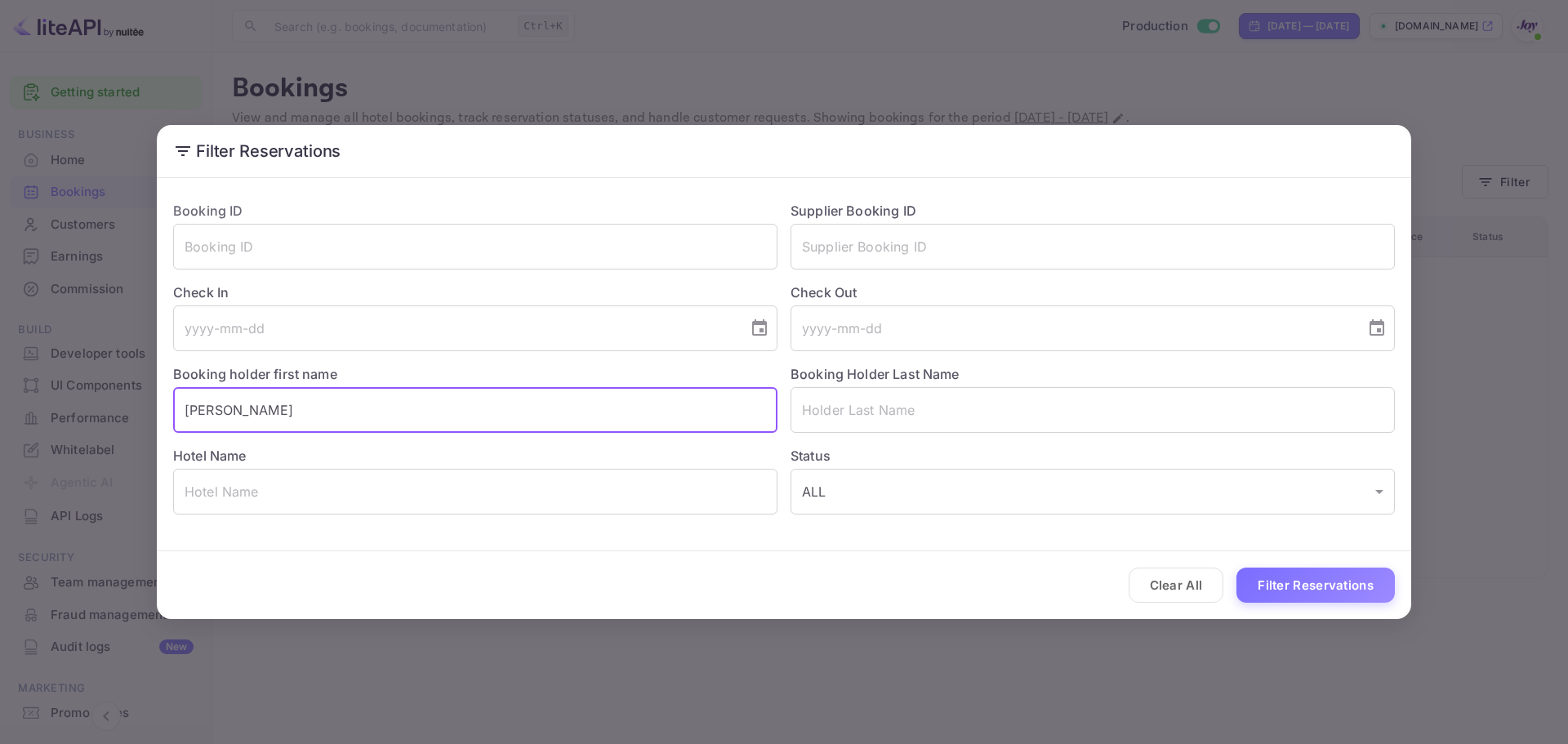
click at [237, 398] on input "[PERSON_NAME]" at bounding box center [475, 410] width 605 height 46
paste input "[PERSON_NAME] [PERSON_NAME]"
drag, startPoint x: 313, startPoint y: 403, endPoint x: 262, endPoint y: 409, distance: 51.4
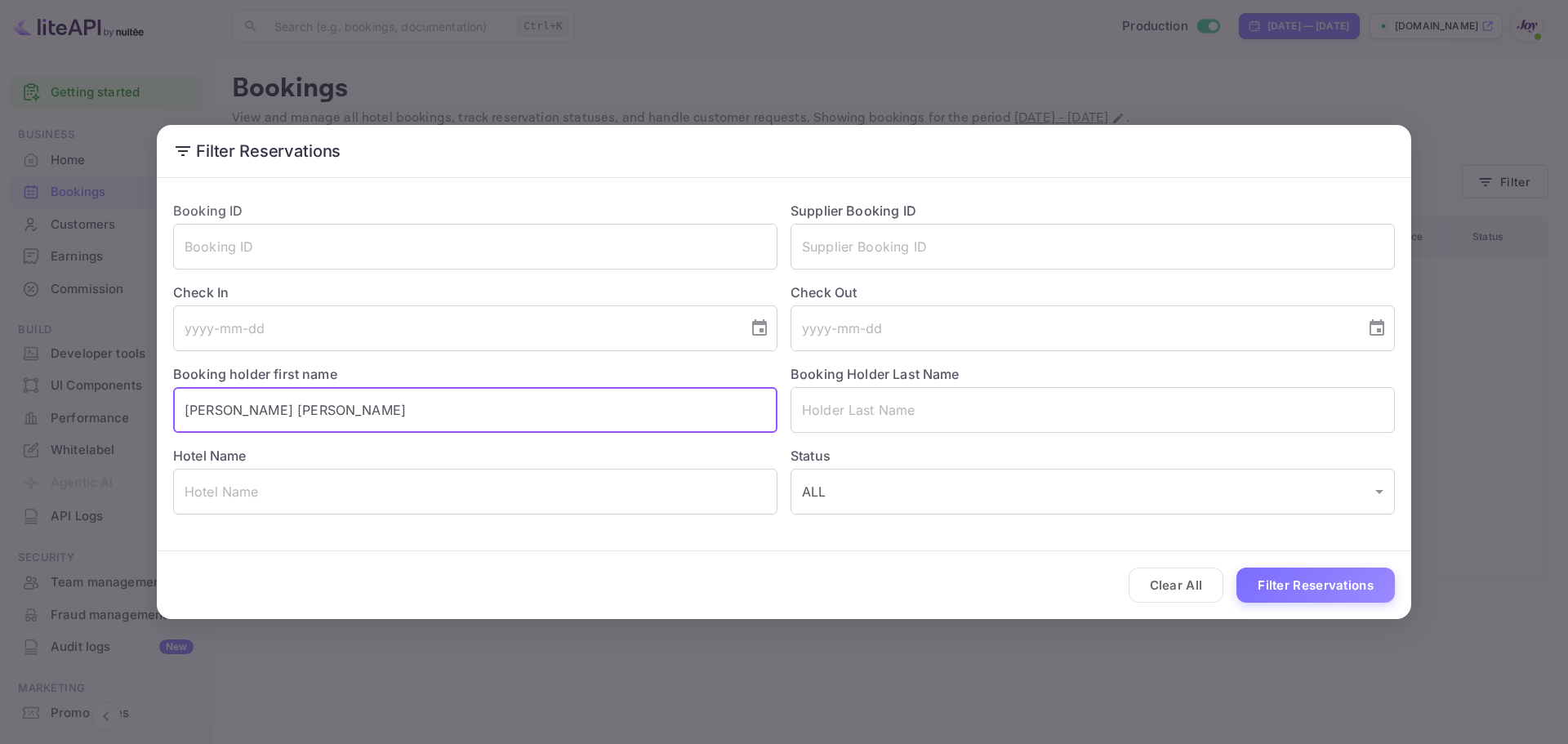
click at [262, 409] on input "[PERSON_NAME] [PERSON_NAME]" at bounding box center [475, 410] width 605 height 46
type input "[PERSON_NAME] [PERSON_NAME]"
click at [913, 422] on input "text" at bounding box center [1093, 410] width 605 height 46
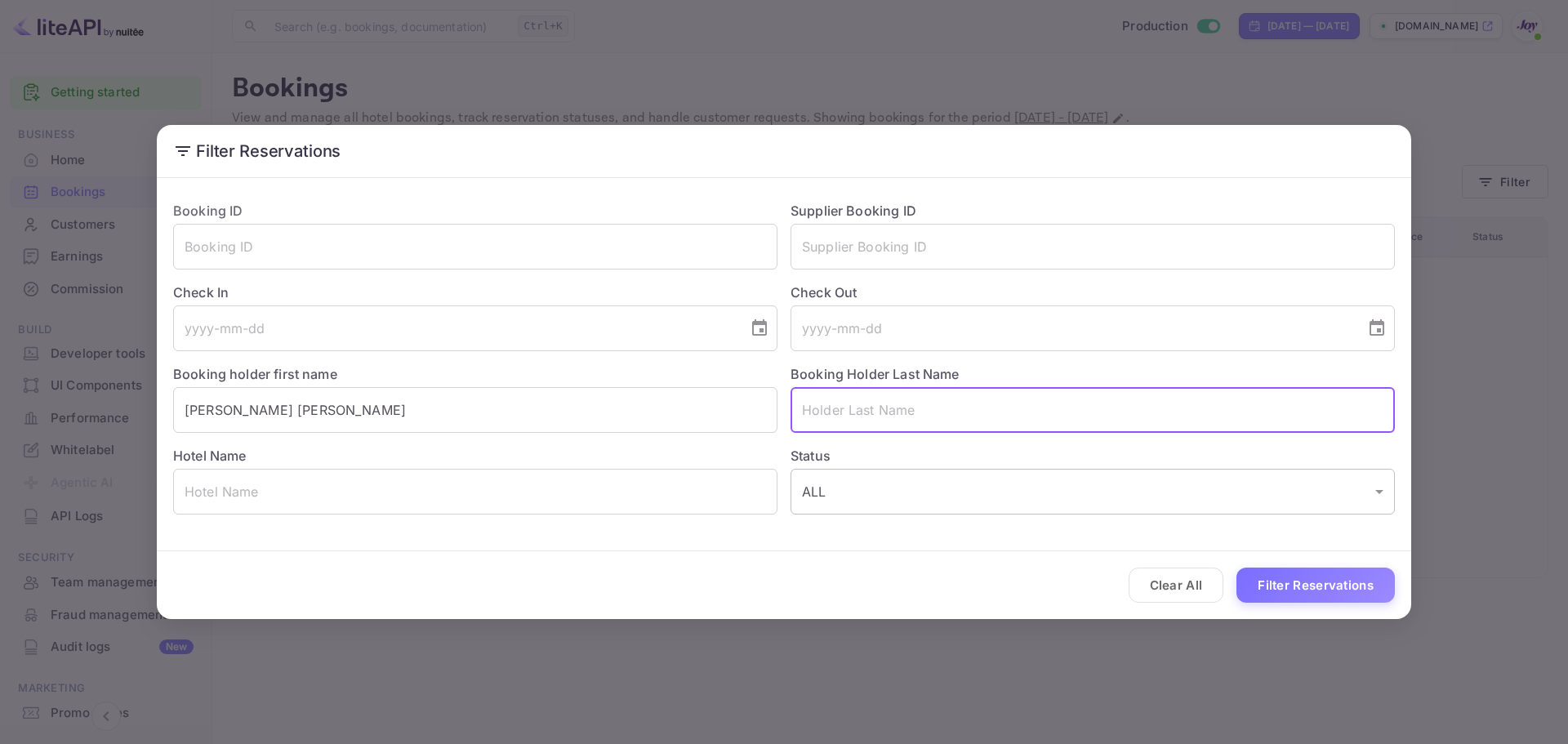
paste input "[PERSON_NAME]"
type input "[PERSON_NAME]"
drag, startPoint x: 1314, startPoint y: 588, endPoint x: 1159, endPoint y: 529, distance: 165.8
click at [1313, 589] on button "Filter Reservations" at bounding box center [1316, 585] width 158 height 35
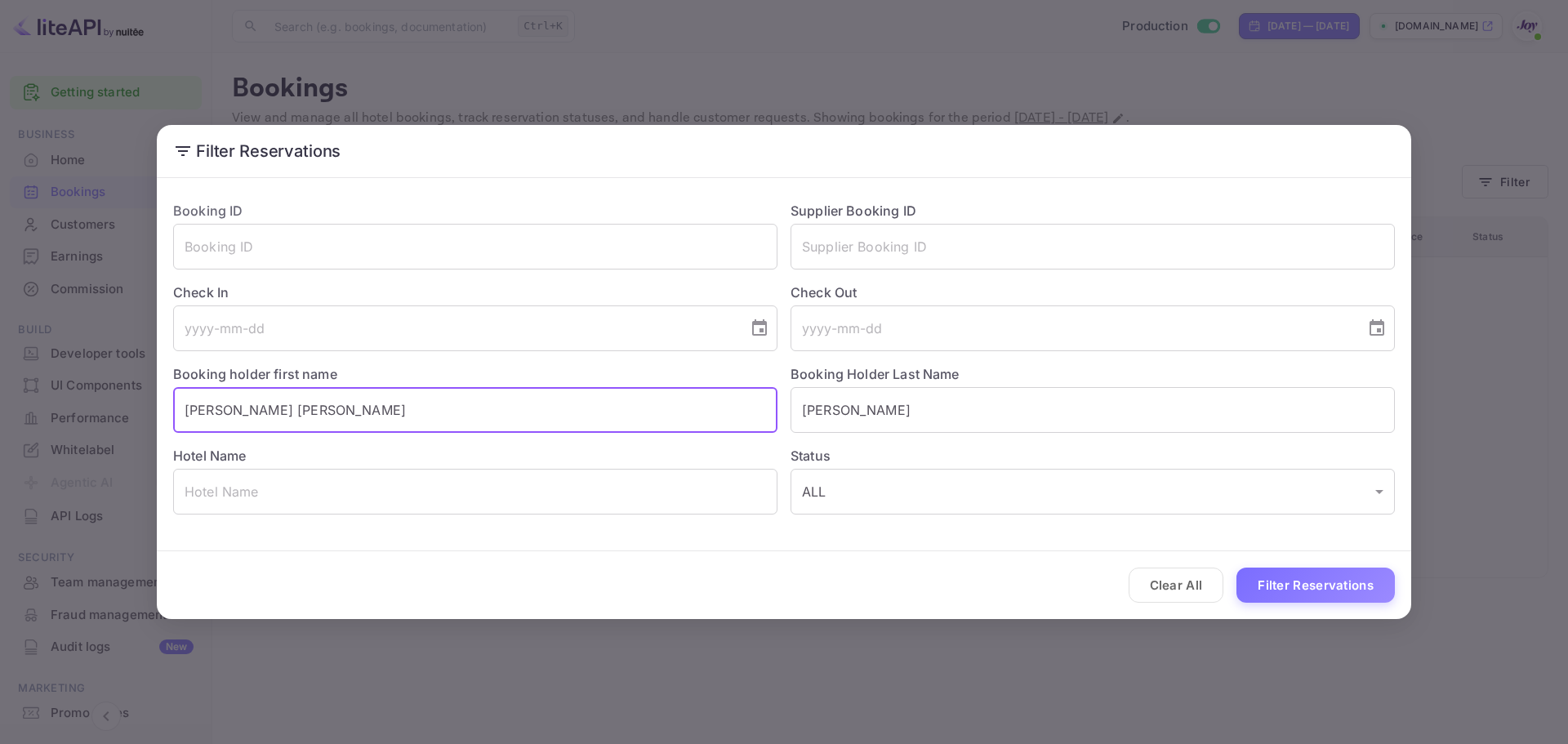
drag, startPoint x: 25, startPoint y: 410, endPoint x: -90, endPoint y: 419, distance: 115.4
click at [0, 419] on html "Getting started Business Home Bookings Customers Earnings Commission New Build …" at bounding box center [784, 372] width 1568 height 744
click at [1292, 598] on button "Filter Reservations" at bounding box center [1316, 585] width 158 height 35
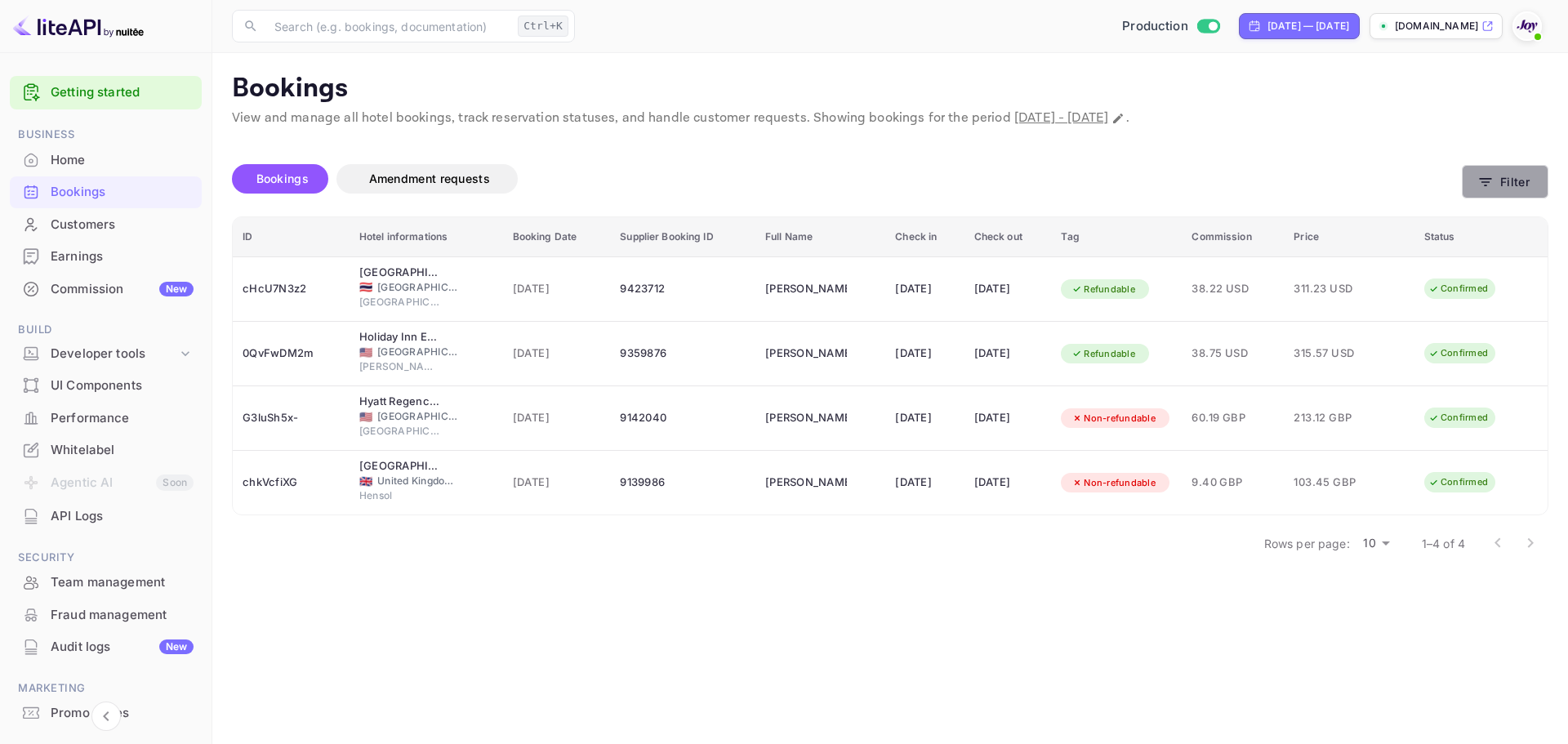
click at [1492, 184] on icon "button" at bounding box center [1485, 182] width 17 height 17
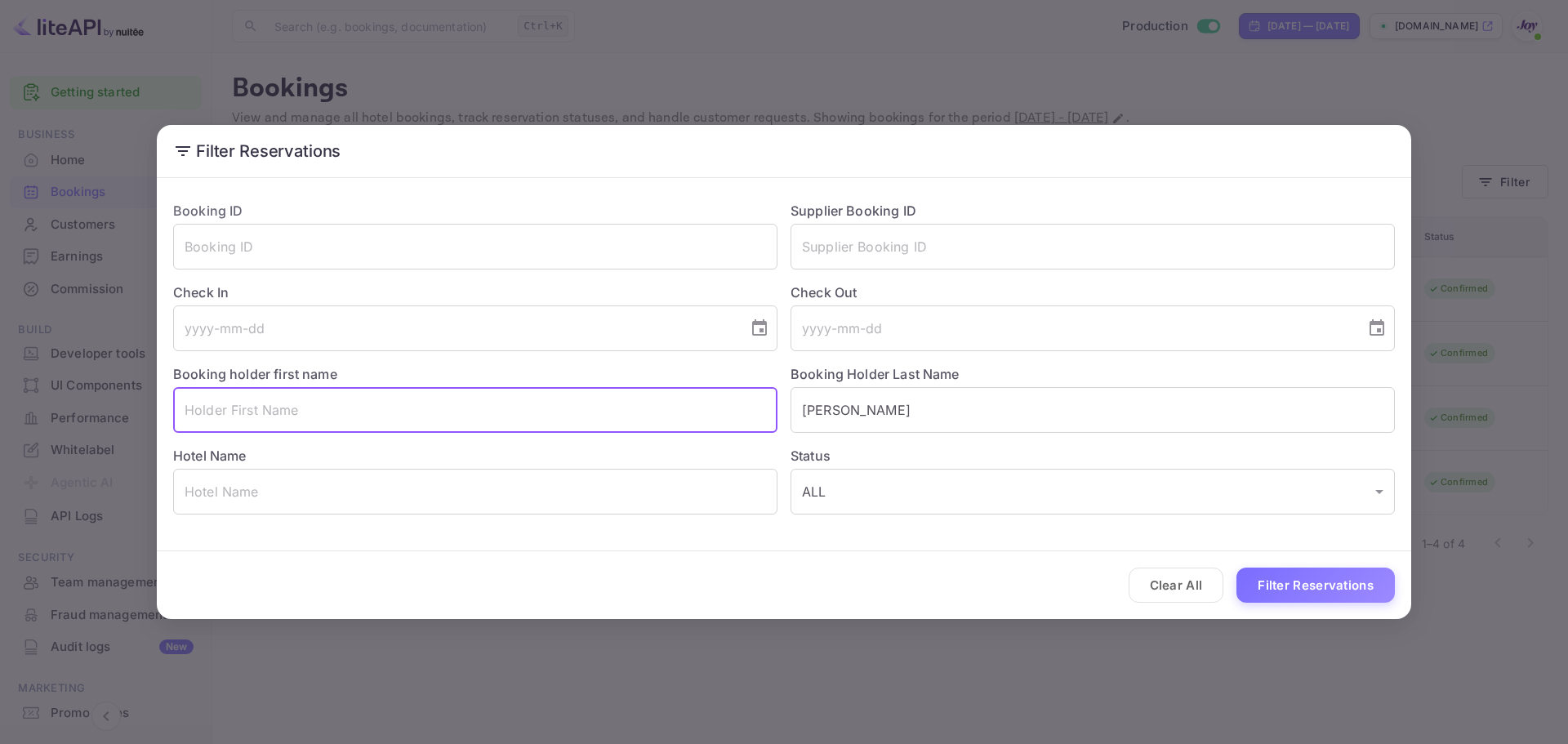
click at [359, 399] on input "text" at bounding box center [475, 410] width 605 height 46
paste input "[PERSON_NAME]"
drag, startPoint x: 316, startPoint y: 406, endPoint x: 240, endPoint y: 406, distance: 76.0
click at [240, 406] on input "[PERSON_NAME]" at bounding box center [475, 410] width 605 height 46
type input "[PERSON_NAME]"
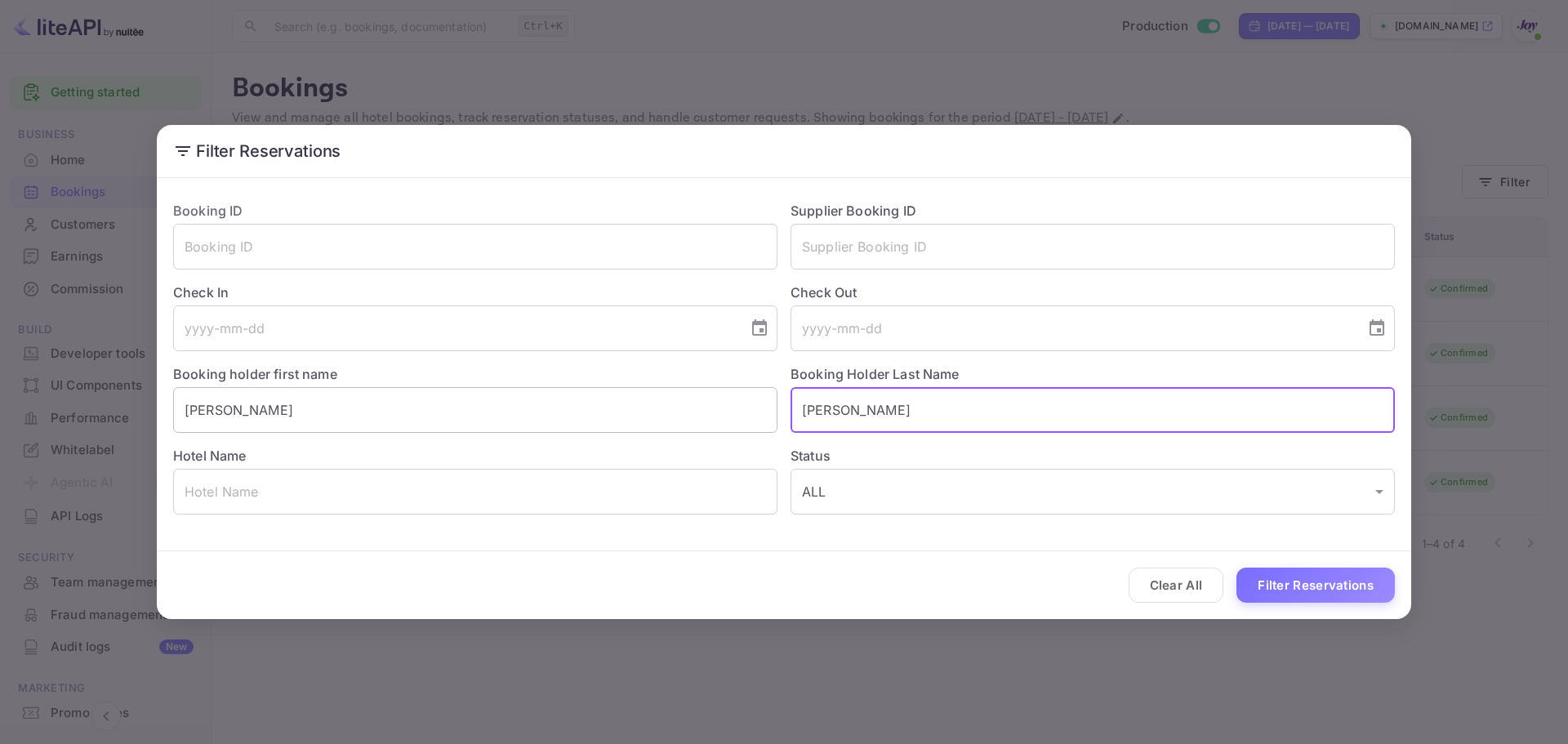
paste input "Dav"
type input "[PERSON_NAME]"
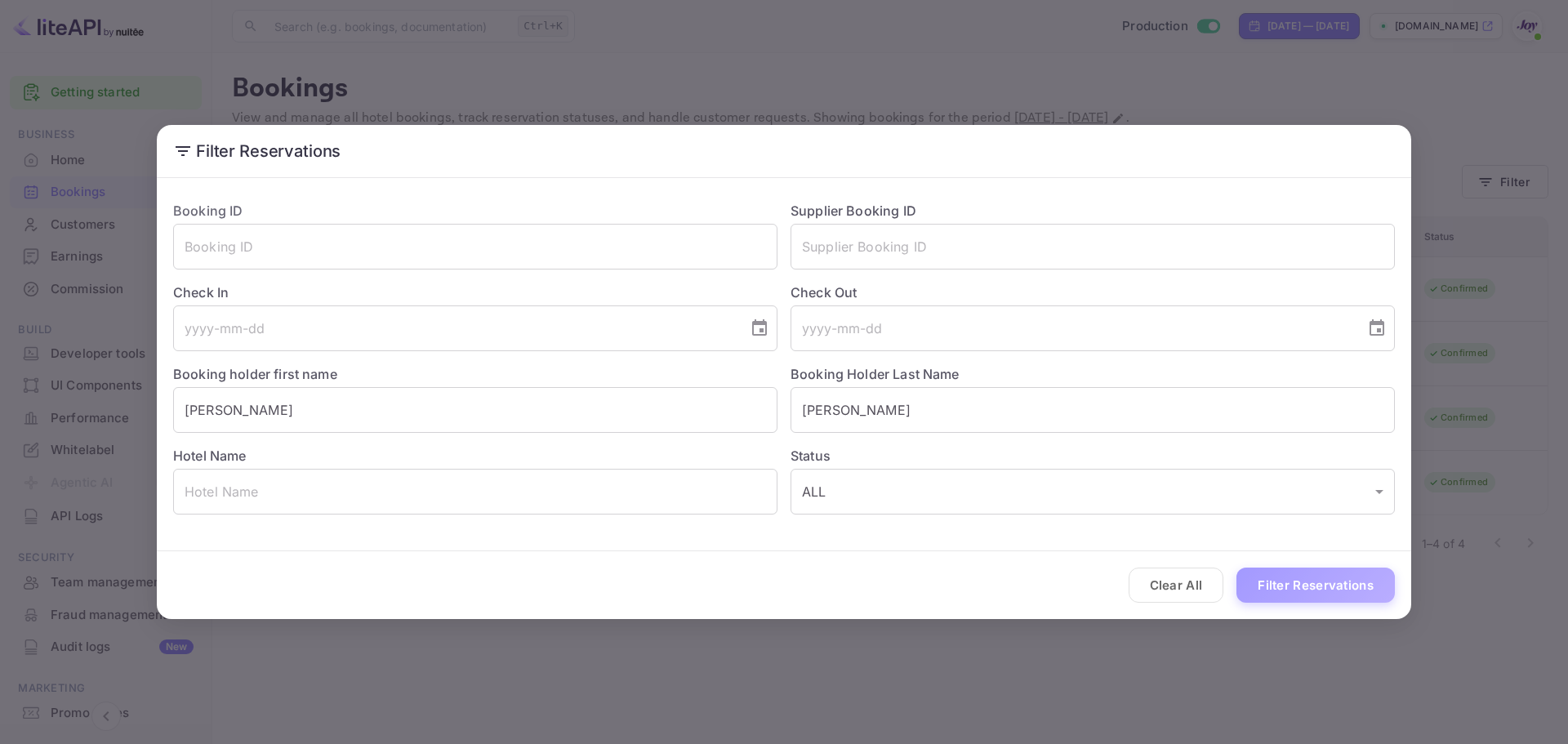
drag, startPoint x: 1344, startPoint y: 600, endPoint x: 1331, endPoint y: 590, distance: 16.4
click at [1344, 601] on button "Filter Reservations" at bounding box center [1316, 585] width 158 height 35
click at [1331, 590] on div "Clear All Loading..." at bounding box center [784, 586] width 1255 height 68
click at [517, 60] on div "Filter Reservations Booking ID ​ Supplier Booking ID ​ Check In ​ Check Out ​ B…" at bounding box center [784, 372] width 1568 height 744
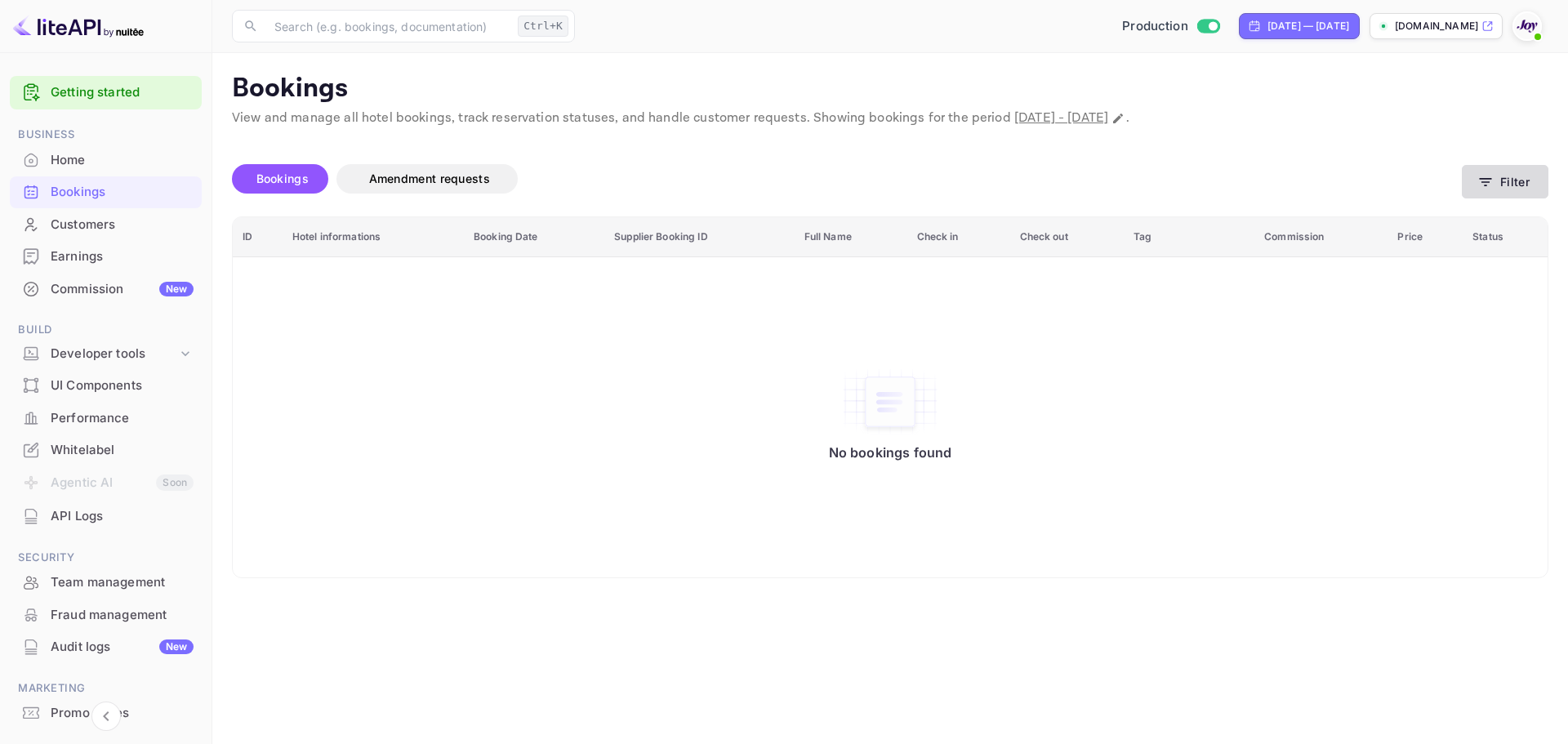
click at [1538, 184] on button "Filter" at bounding box center [1504, 182] width 86 height 33
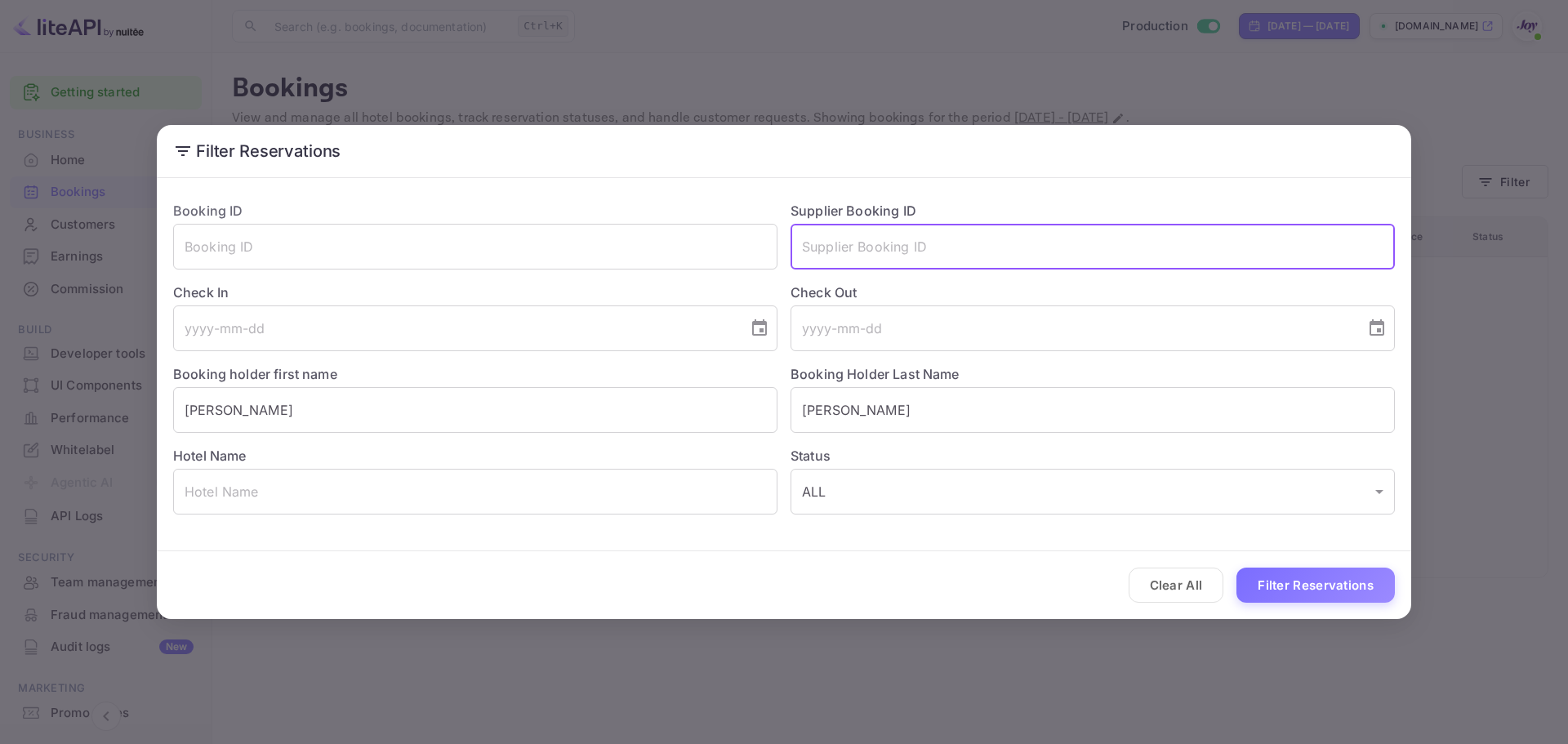
click at [904, 246] on input "text" at bounding box center [1093, 246] width 605 height 46
paste input "9293893"
type input "9293893"
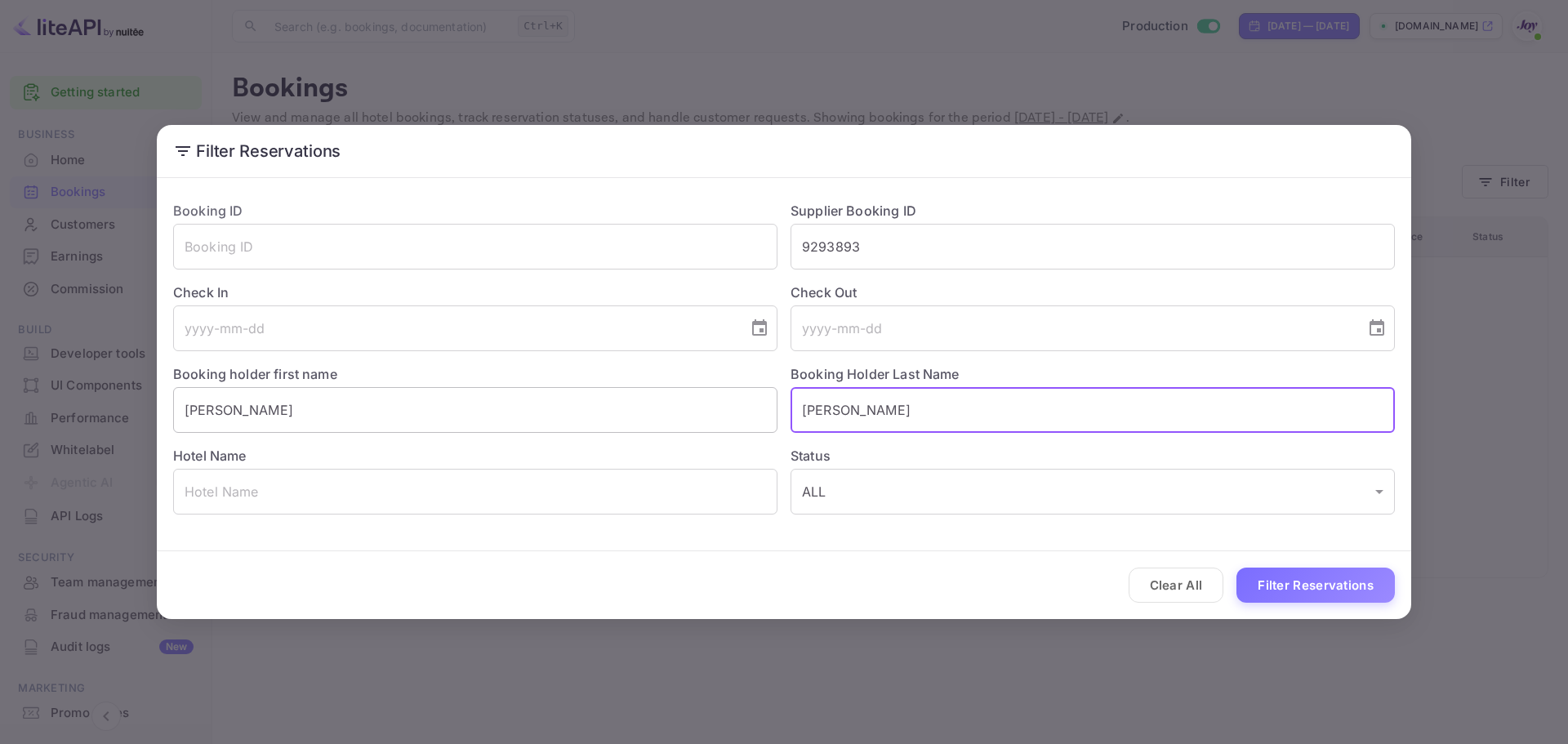
drag, startPoint x: 851, startPoint y: 407, endPoint x: 636, endPoint y: 404, distance: 215.0
click at [636, 404] on div "Booking ID ​ Supplier Booking ID 9293893 ​ Check In ​ Check Out ​ Booking holde…" at bounding box center [777, 351] width 1235 height 326
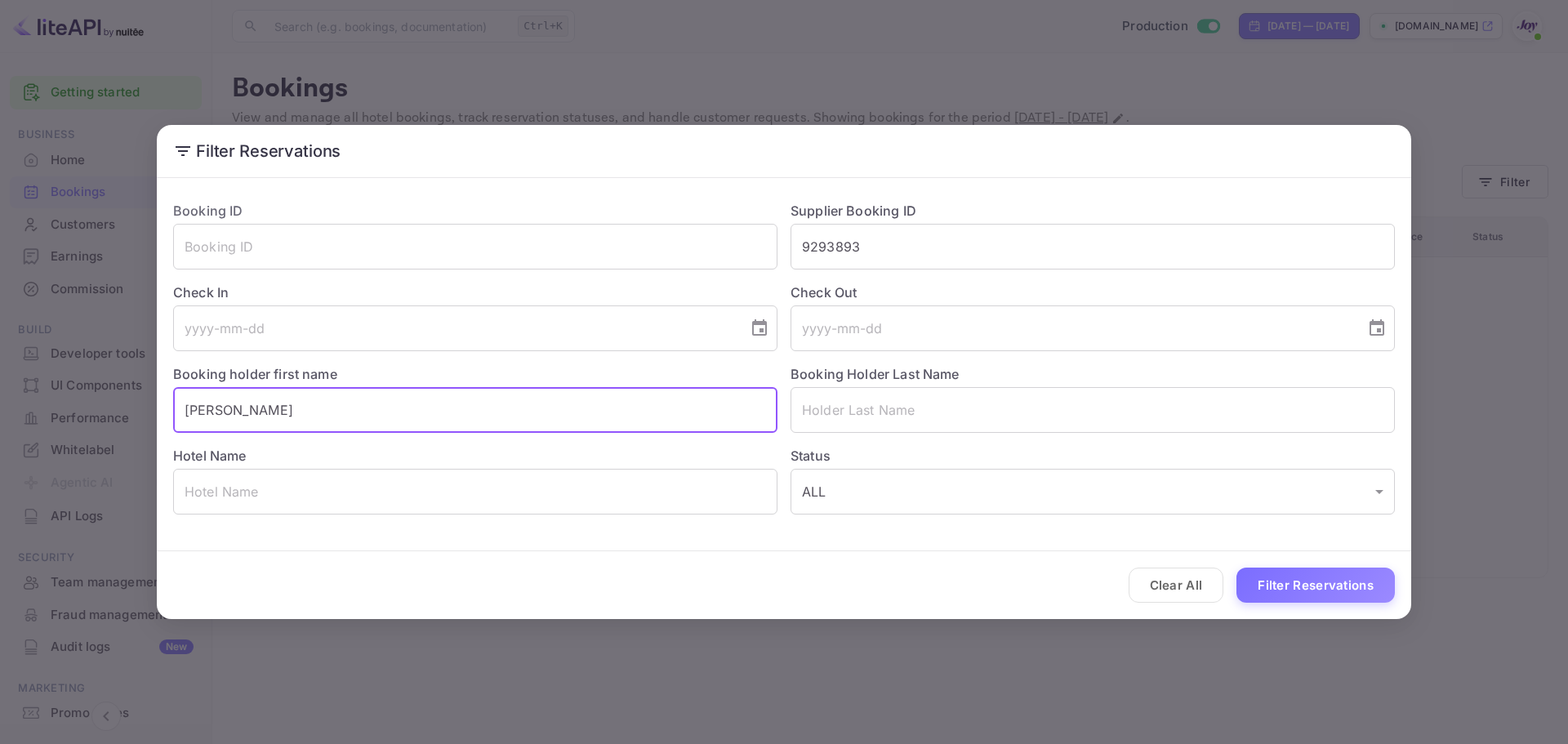
click at [384, 419] on input "[PERSON_NAME]" at bounding box center [475, 410] width 605 height 46
click at [1271, 586] on button "Filter Reservations" at bounding box center [1316, 585] width 158 height 35
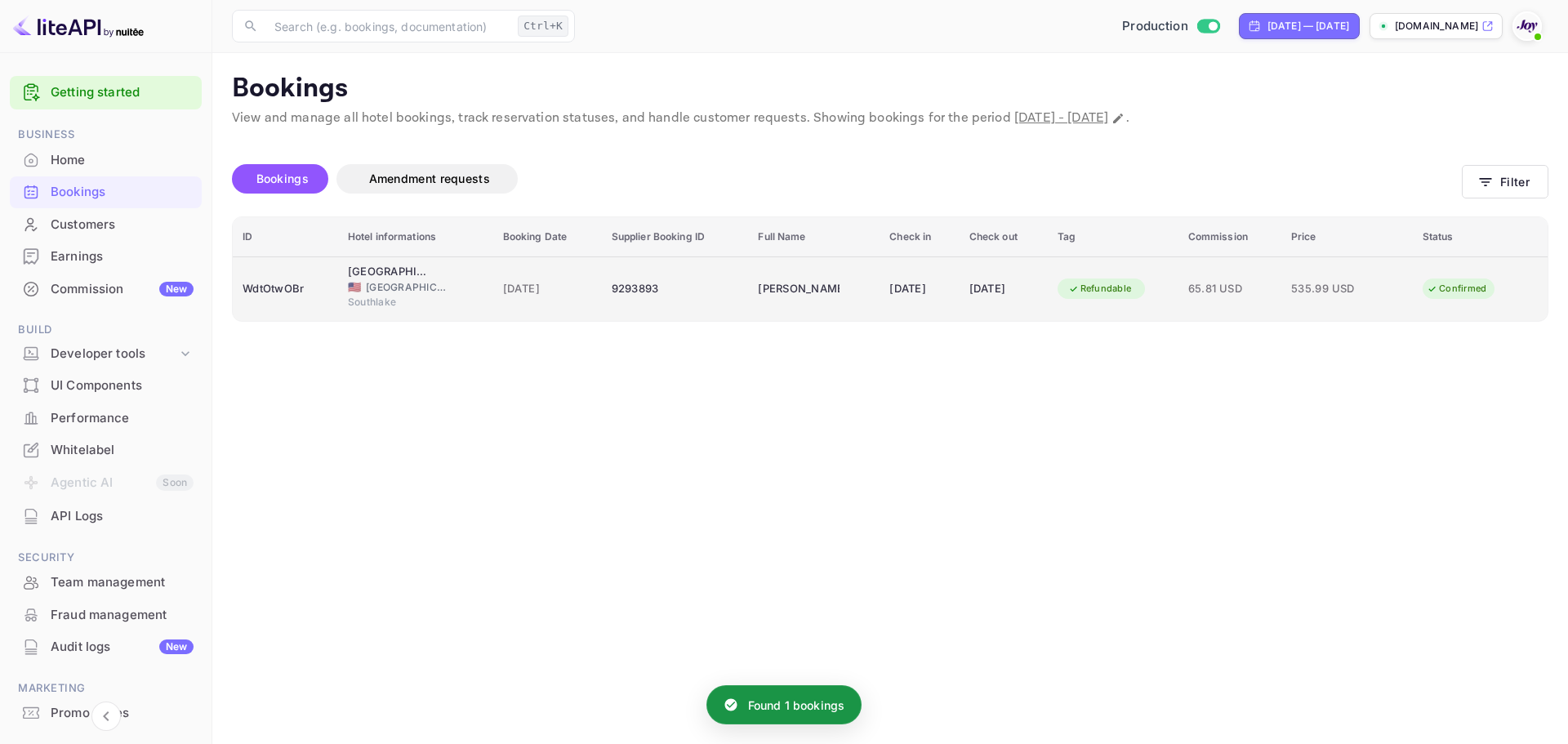
click at [817, 293] on div "[PERSON_NAME]" at bounding box center [799, 289] width 82 height 26
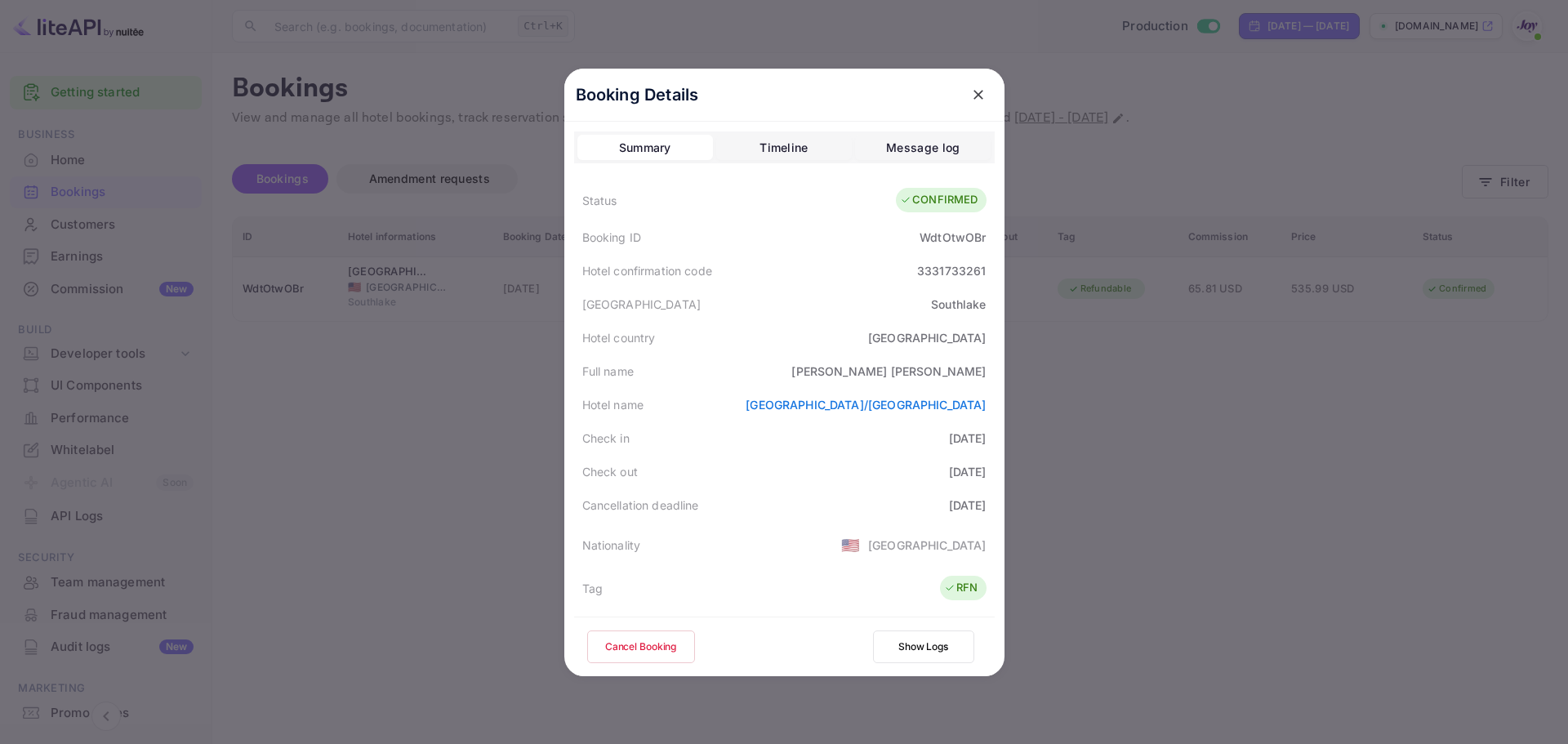
click at [970, 87] on icon "close" at bounding box center [978, 94] width 17 height 17
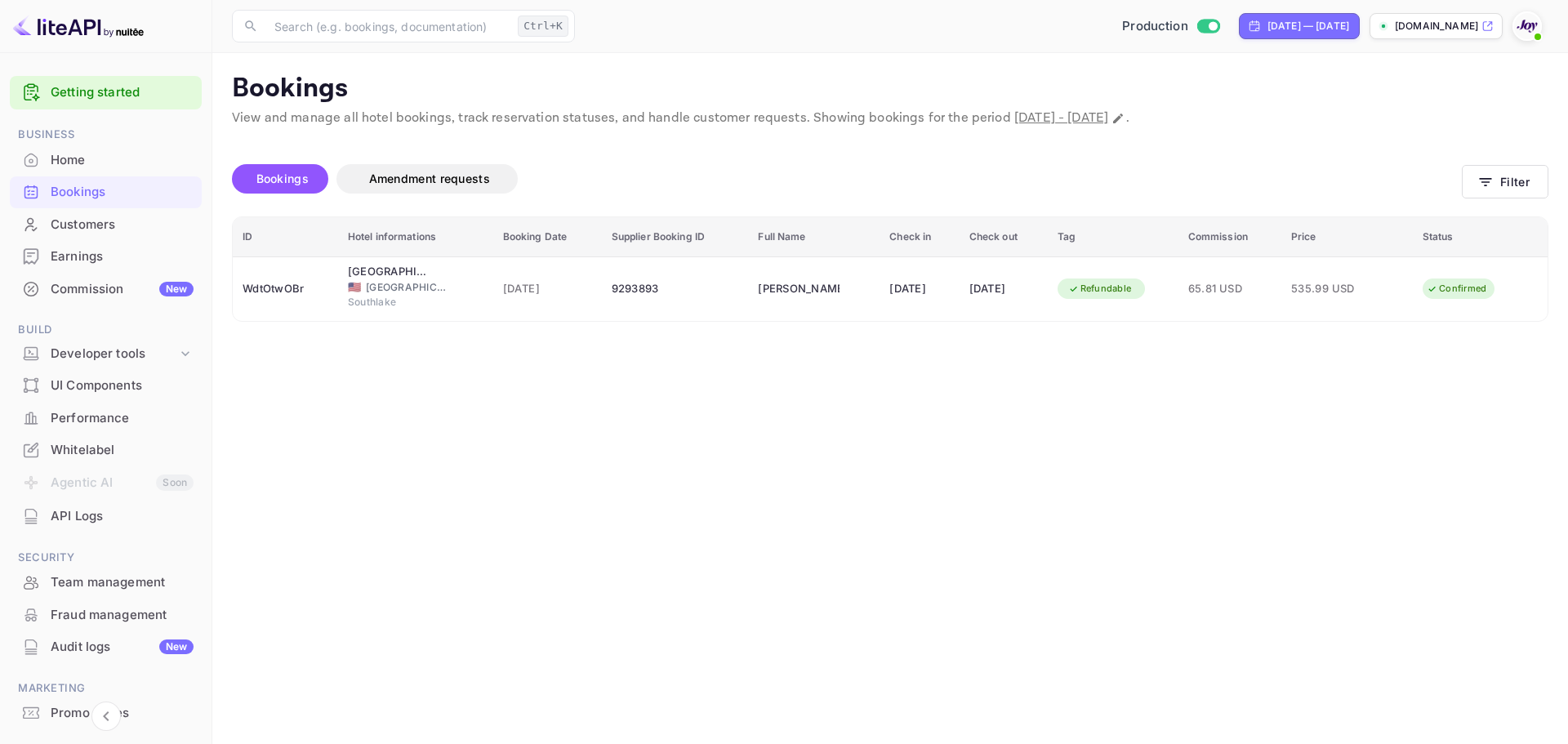
click at [1565, 194] on main "Bookings View and manage all hotel bookings, track reservation statuses, and ha…" at bounding box center [890, 399] width 1356 height 691
click at [1523, 191] on button "Filter" at bounding box center [1504, 182] width 86 height 33
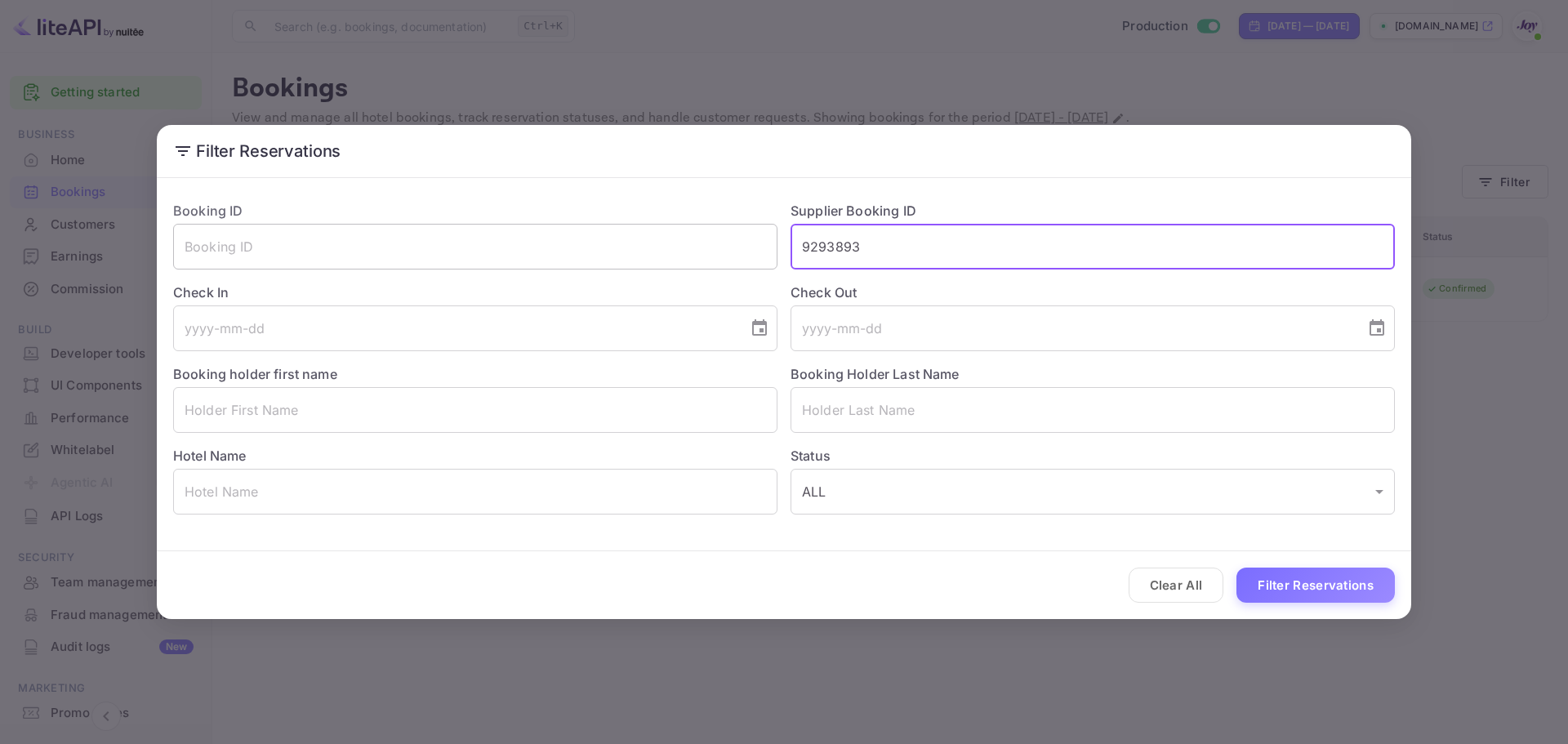
drag, startPoint x: 811, startPoint y: 258, endPoint x: 738, endPoint y: 258, distance: 73.0
click at [739, 258] on div "Booking ID ​ Supplier Booking ID 9293893 ​ Check In ​ Check Out ​ Booking holde…" at bounding box center [777, 351] width 1235 height 326
paste input "8950024"
type input "8950024"
click at [1298, 584] on button "Filter Reservations" at bounding box center [1316, 585] width 158 height 35
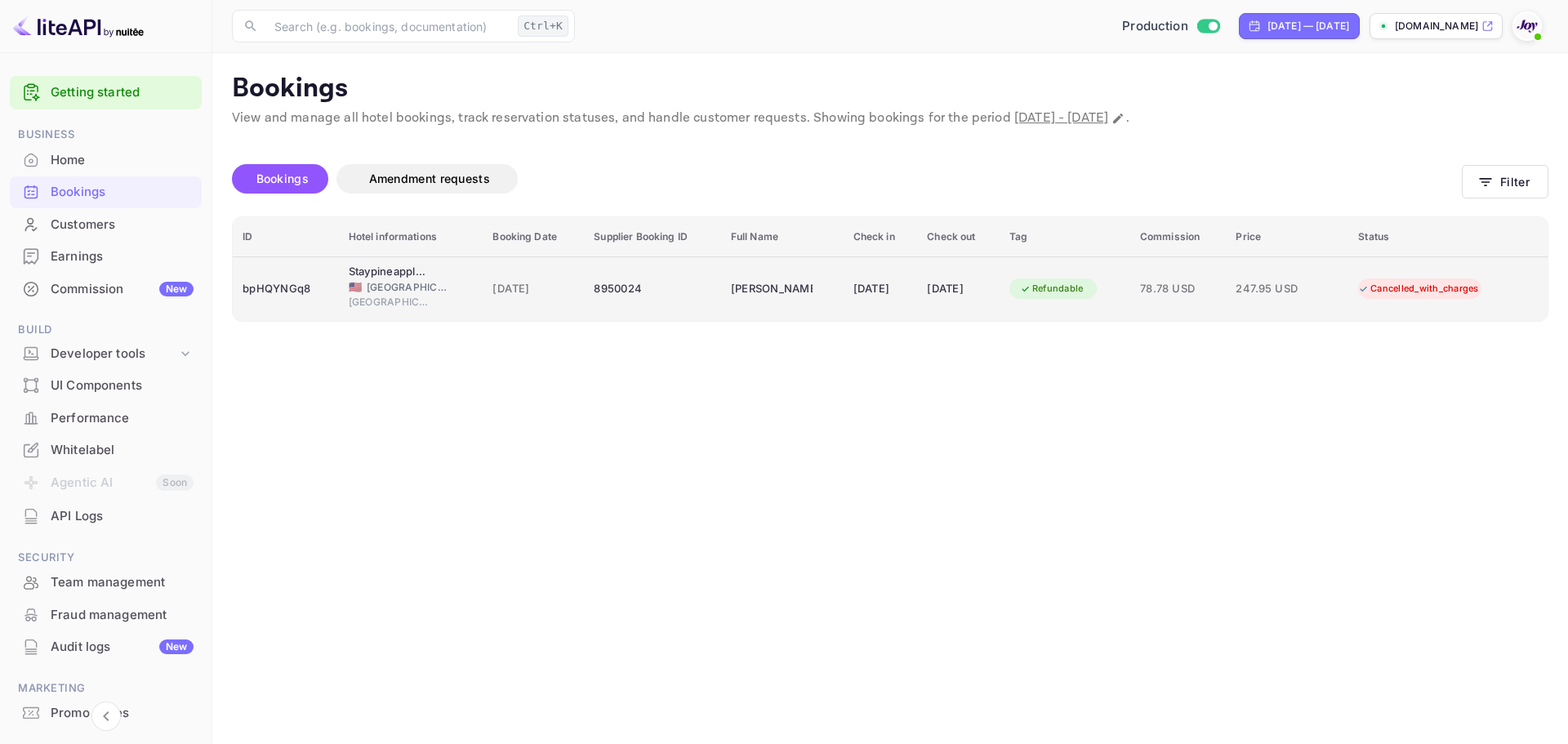
click at [685, 282] on div "8950024" at bounding box center [652, 289] width 117 height 26
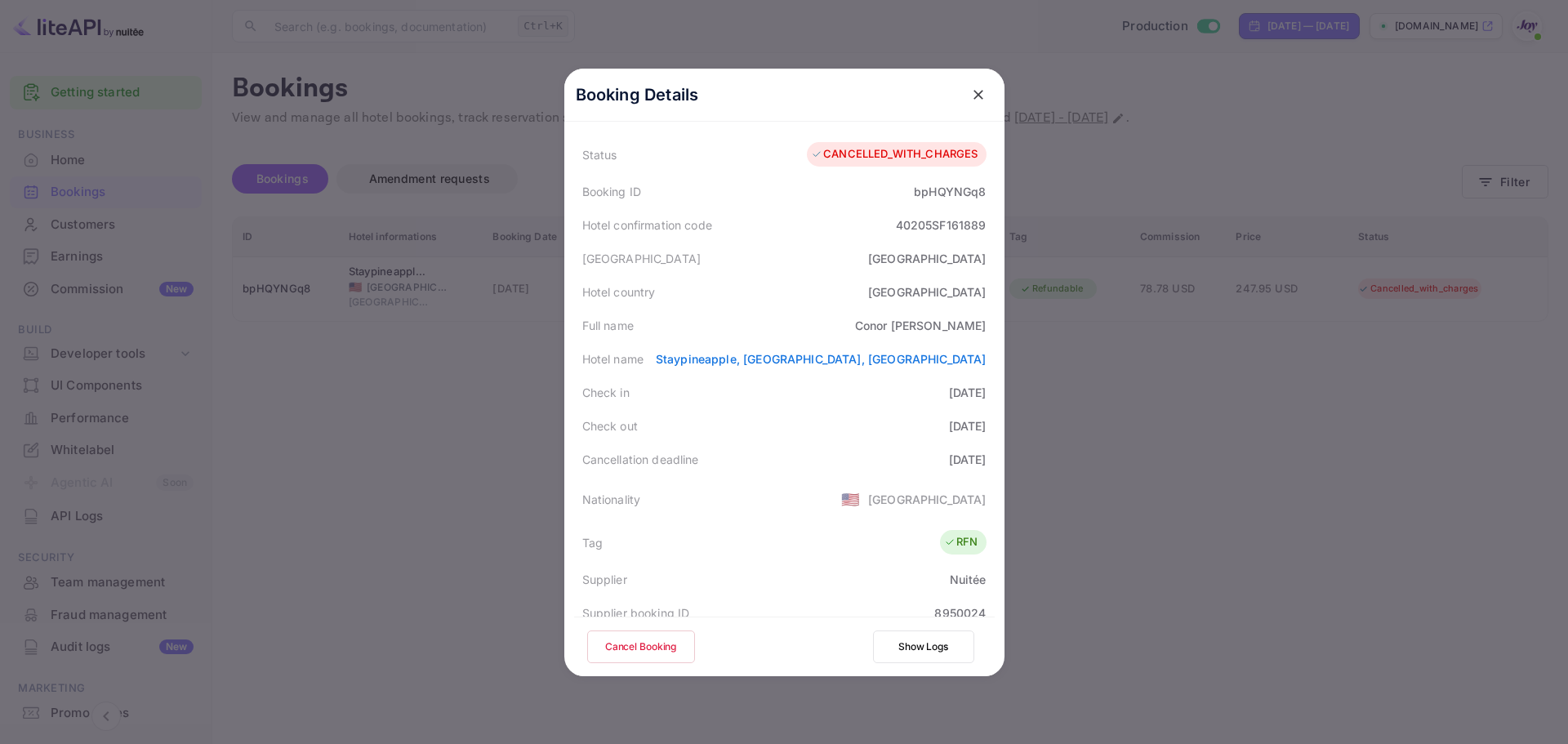
scroll to position [0, 0]
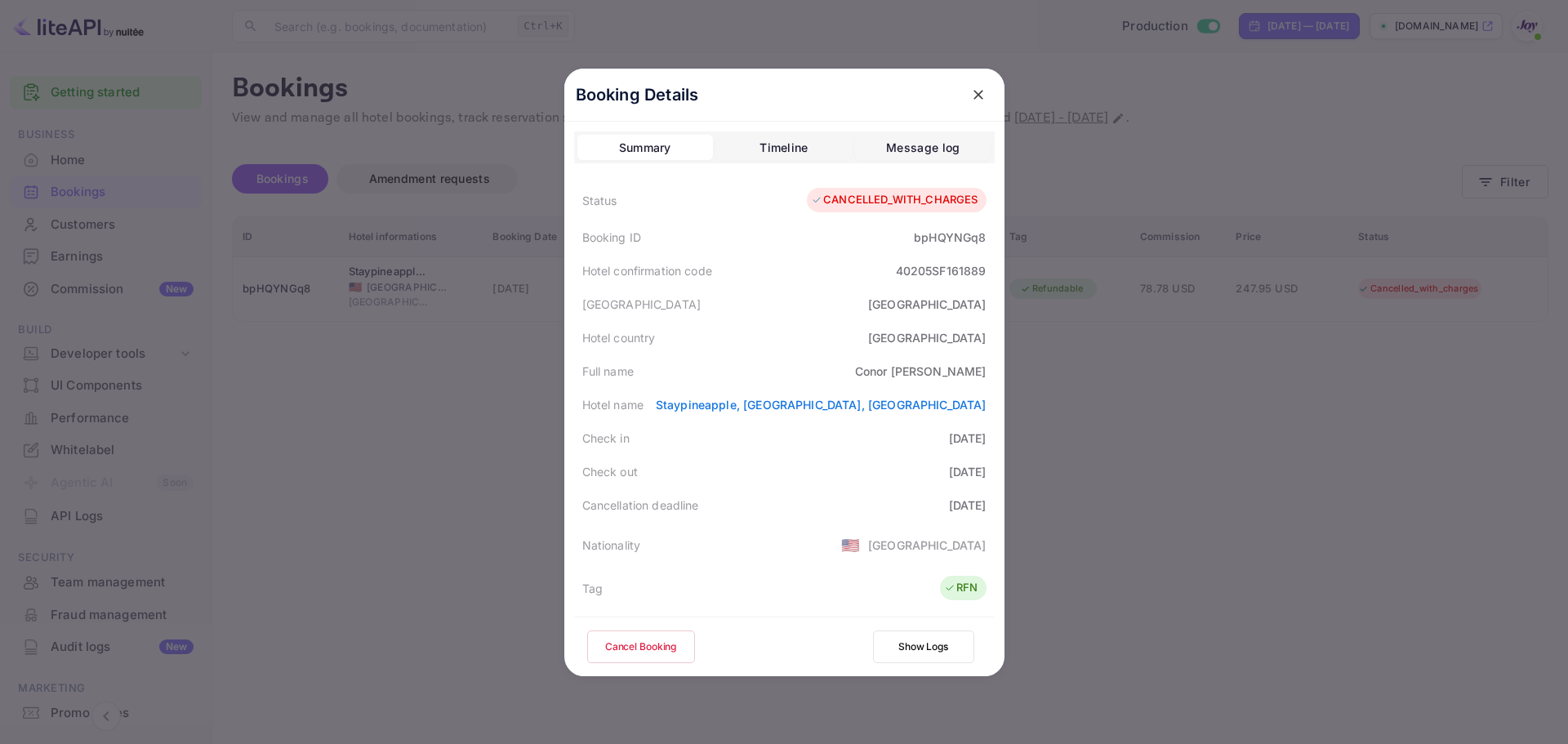
click at [343, 265] on div at bounding box center [784, 372] width 1568 height 744
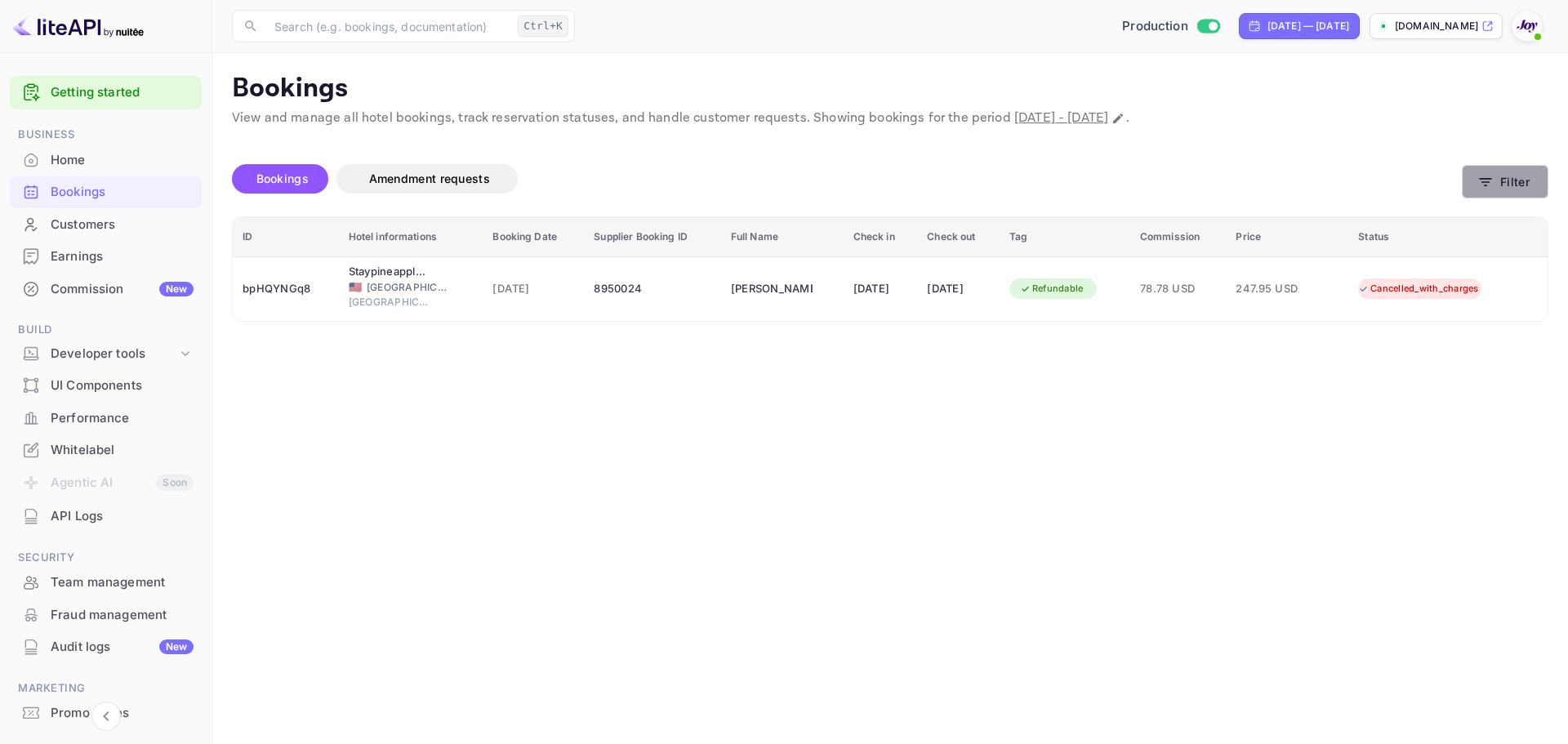
click at [1495, 191] on button "Filter" at bounding box center [1504, 182] width 86 height 33
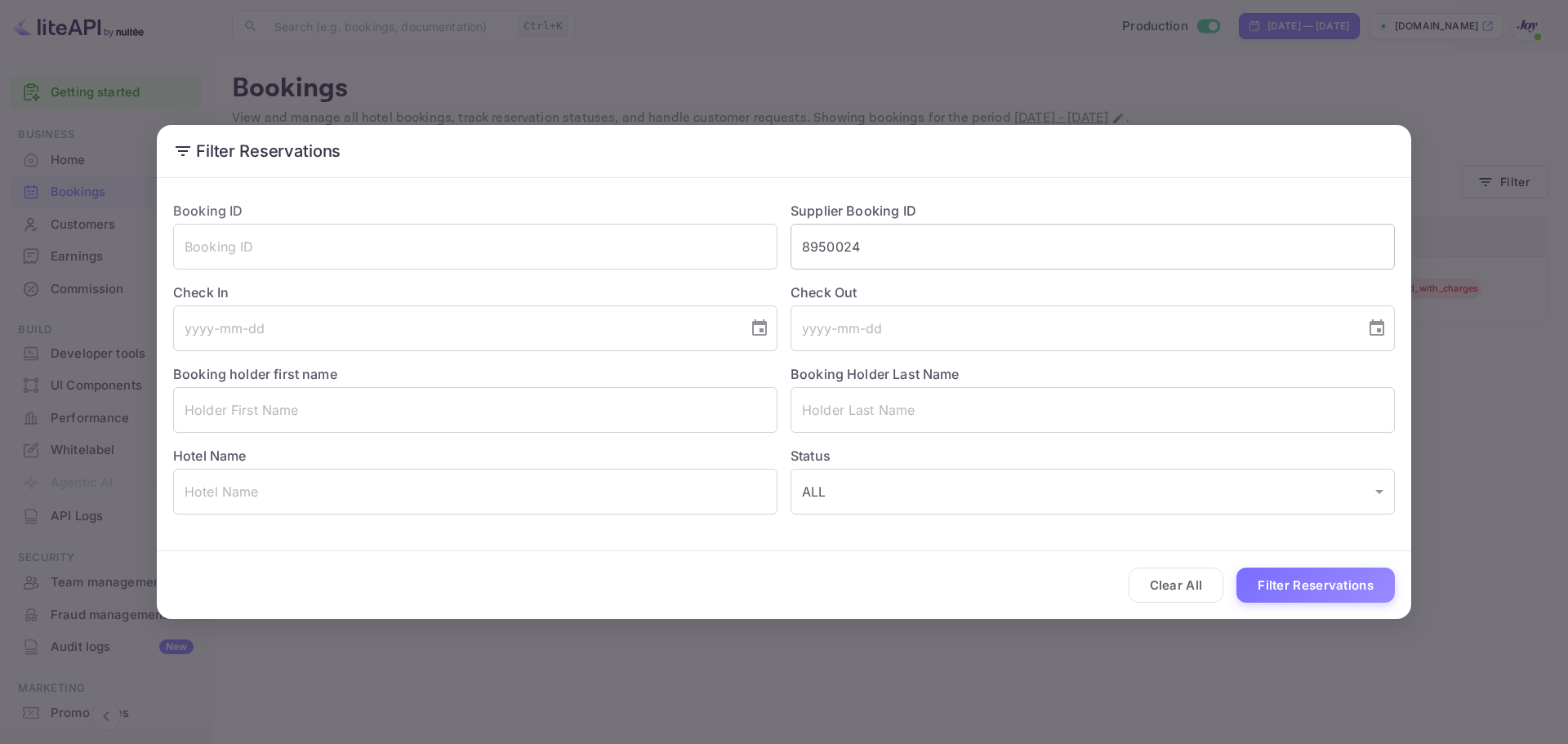
click at [971, 253] on input "8950024" at bounding box center [1093, 246] width 605 height 46
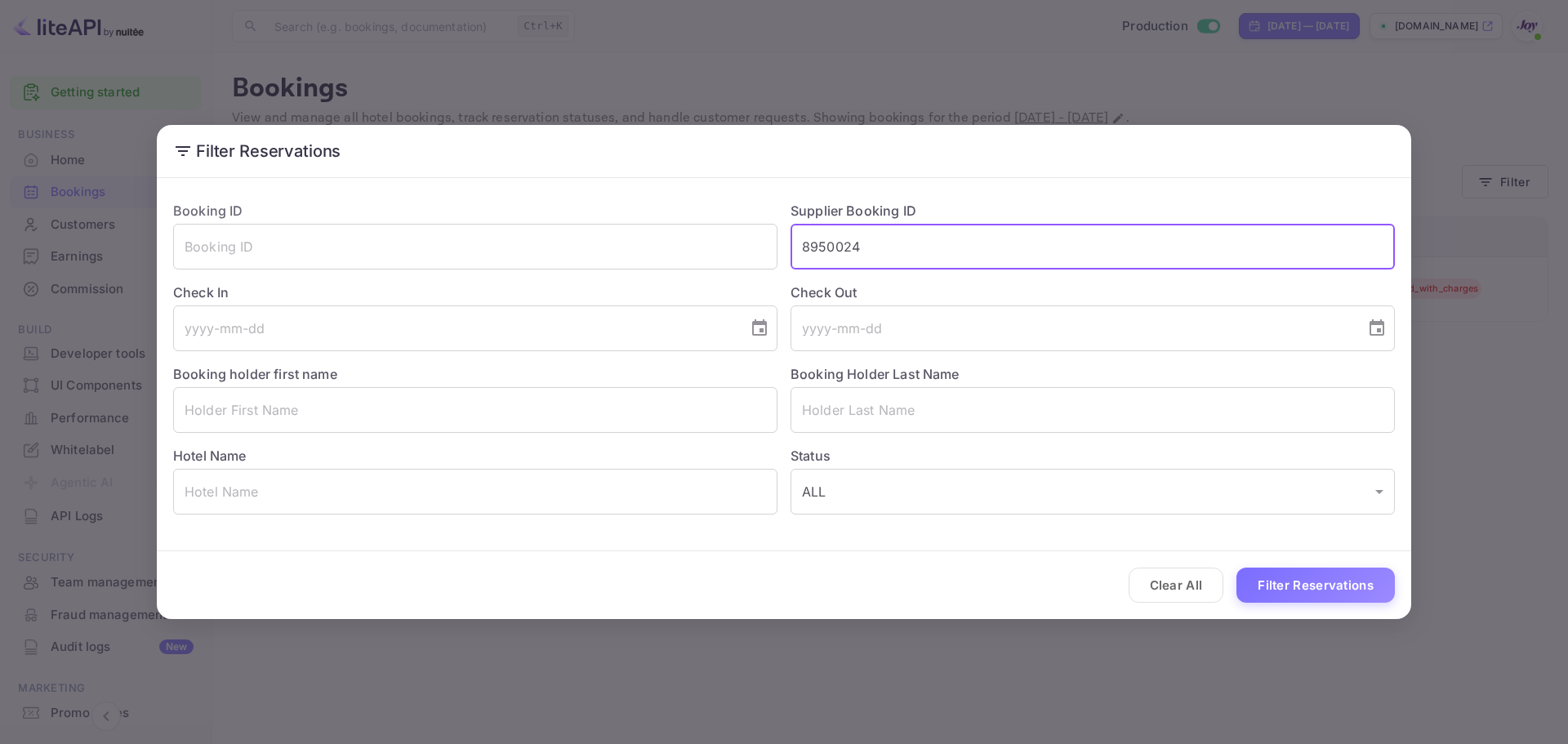
click at [971, 253] on input "8950024" at bounding box center [1093, 246] width 605 height 46
paste input "9293893"
type input "9293893"
click at [1290, 576] on button "Filter Reservations" at bounding box center [1316, 585] width 158 height 35
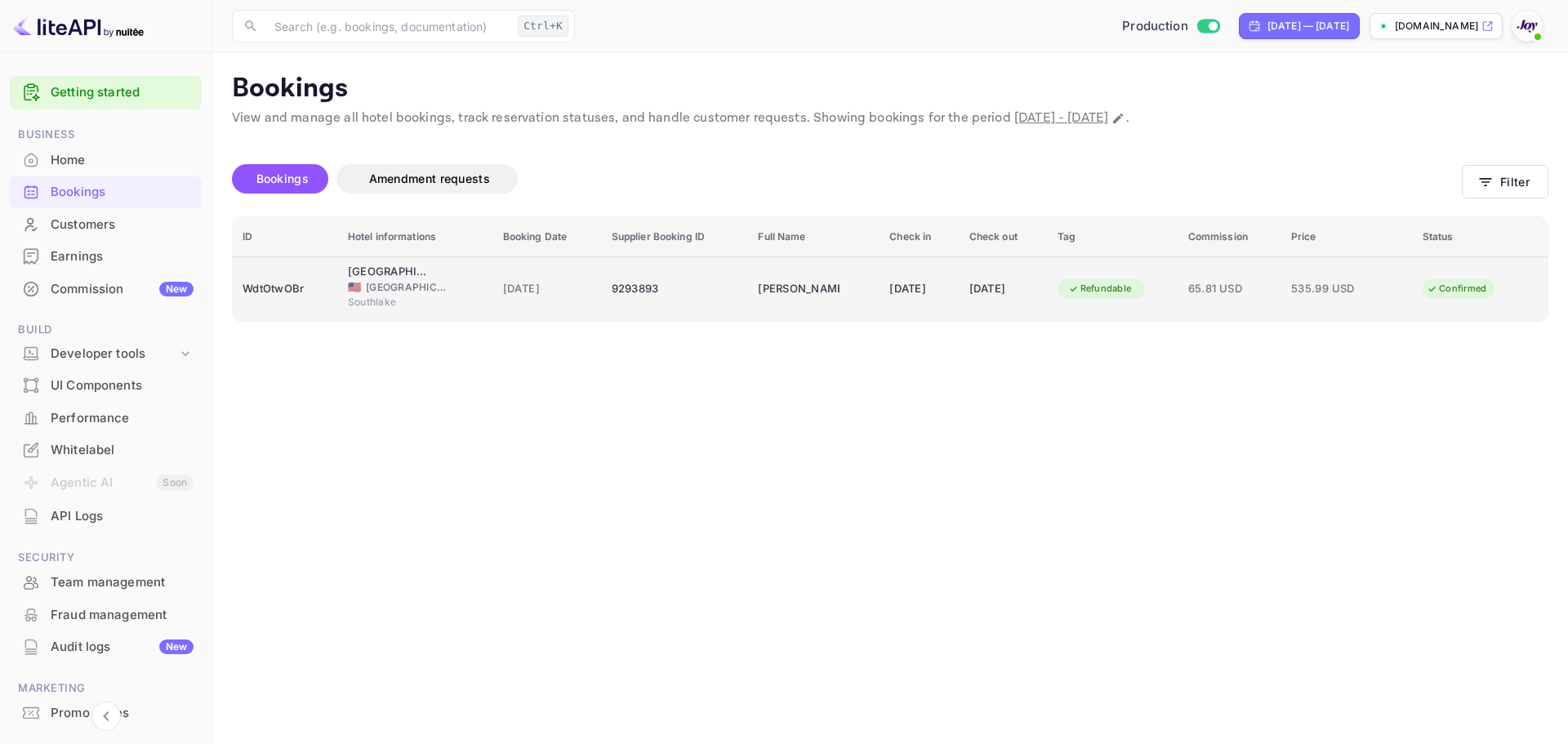
click at [1144, 311] on td "Refundable" at bounding box center [1113, 289] width 131 height 64
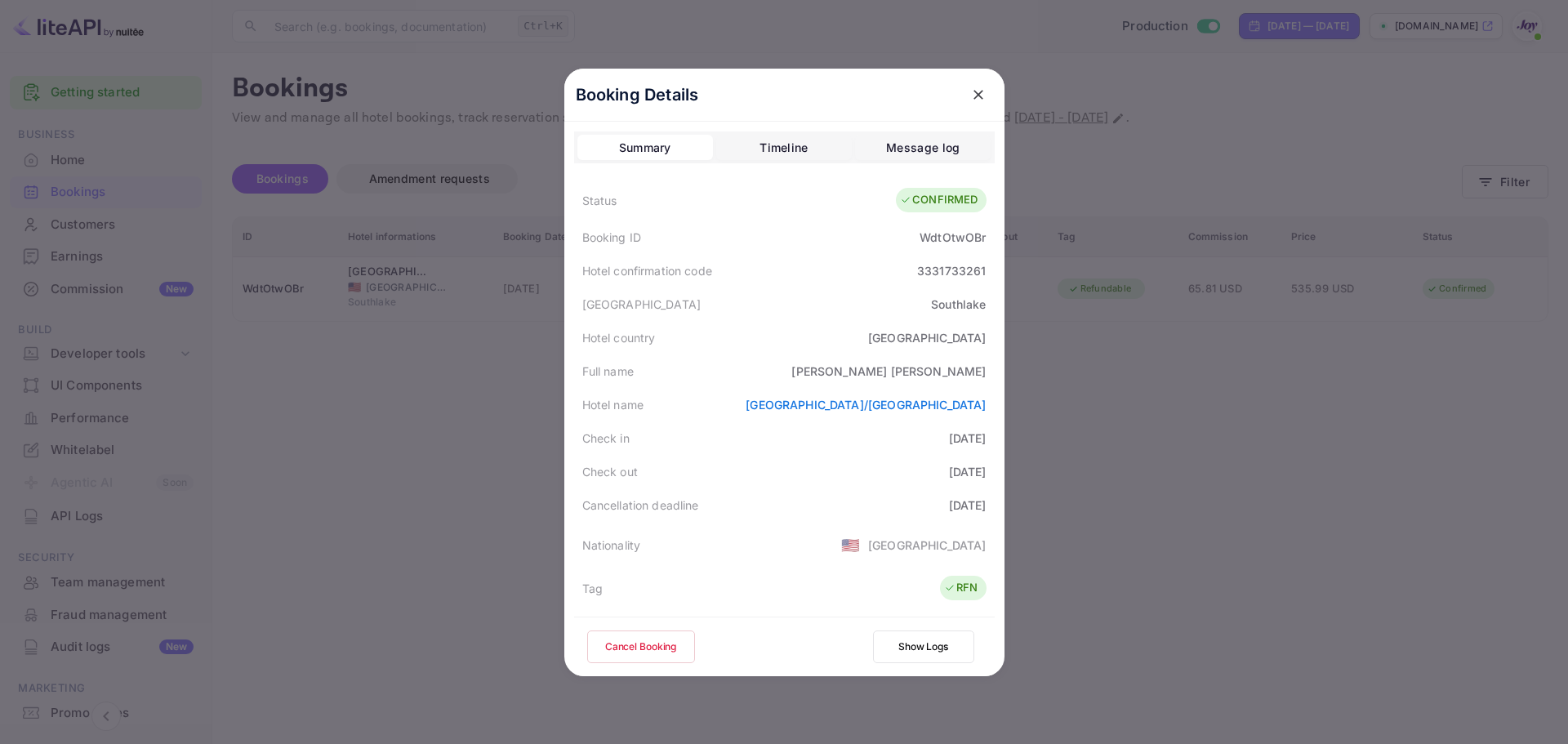
click at [416, 432] on div at bounding box center [784, 372] width 1568 height 744
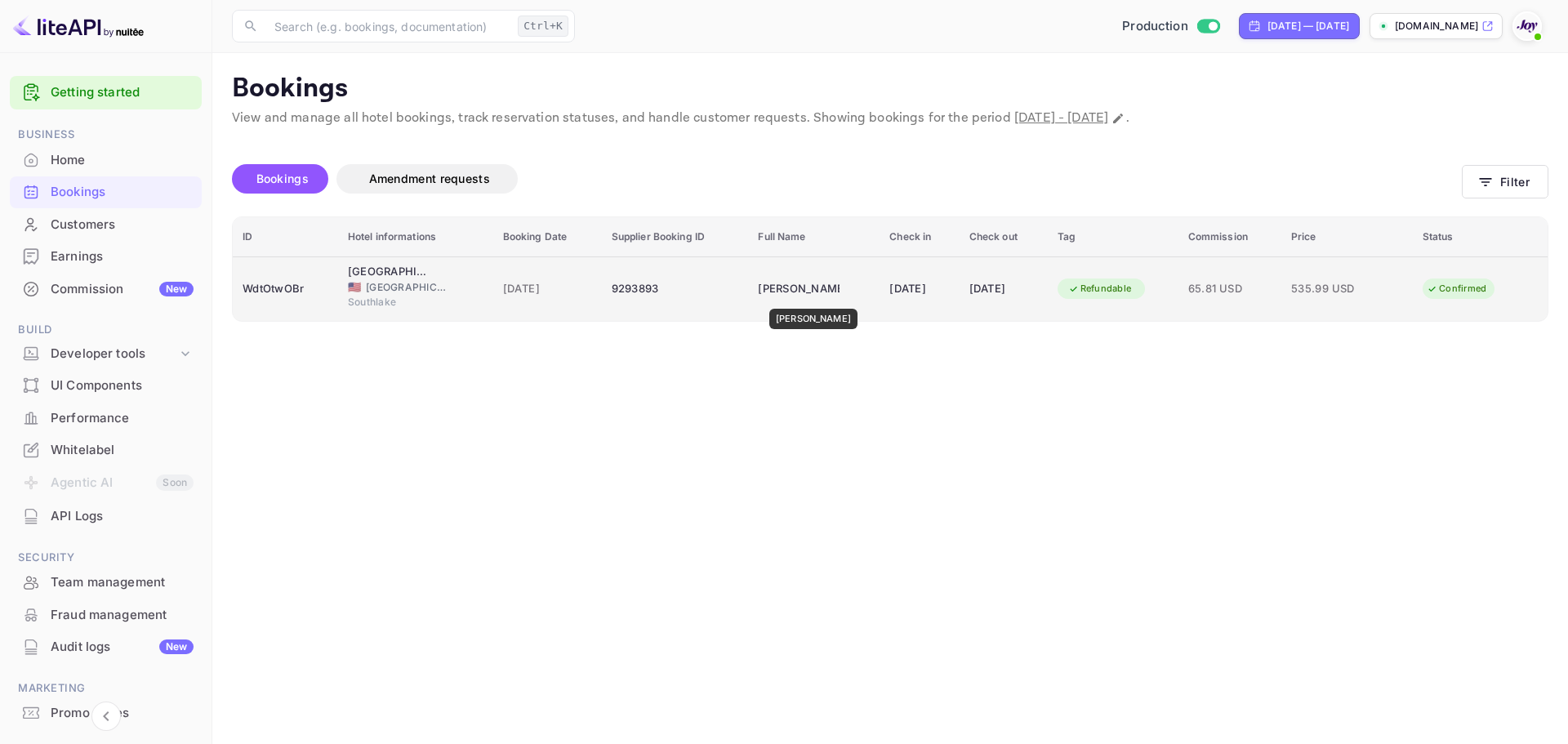
click at [807, 298] on div "[PERSON_NAME]" at bounding box center [799, 289] width 82 height 26
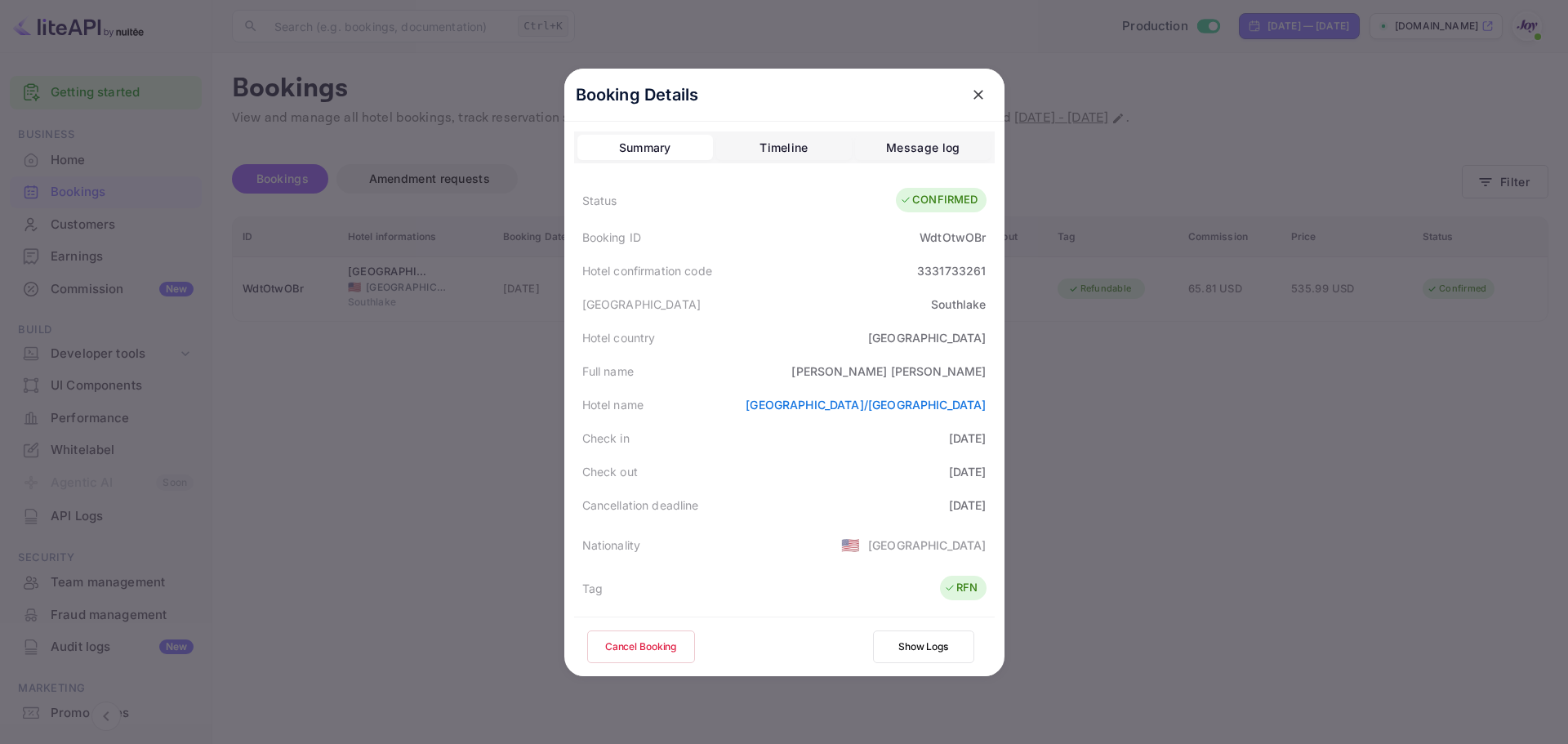
click at [378, 307] on div at bounding box center [784, 372] width 1568 height 744
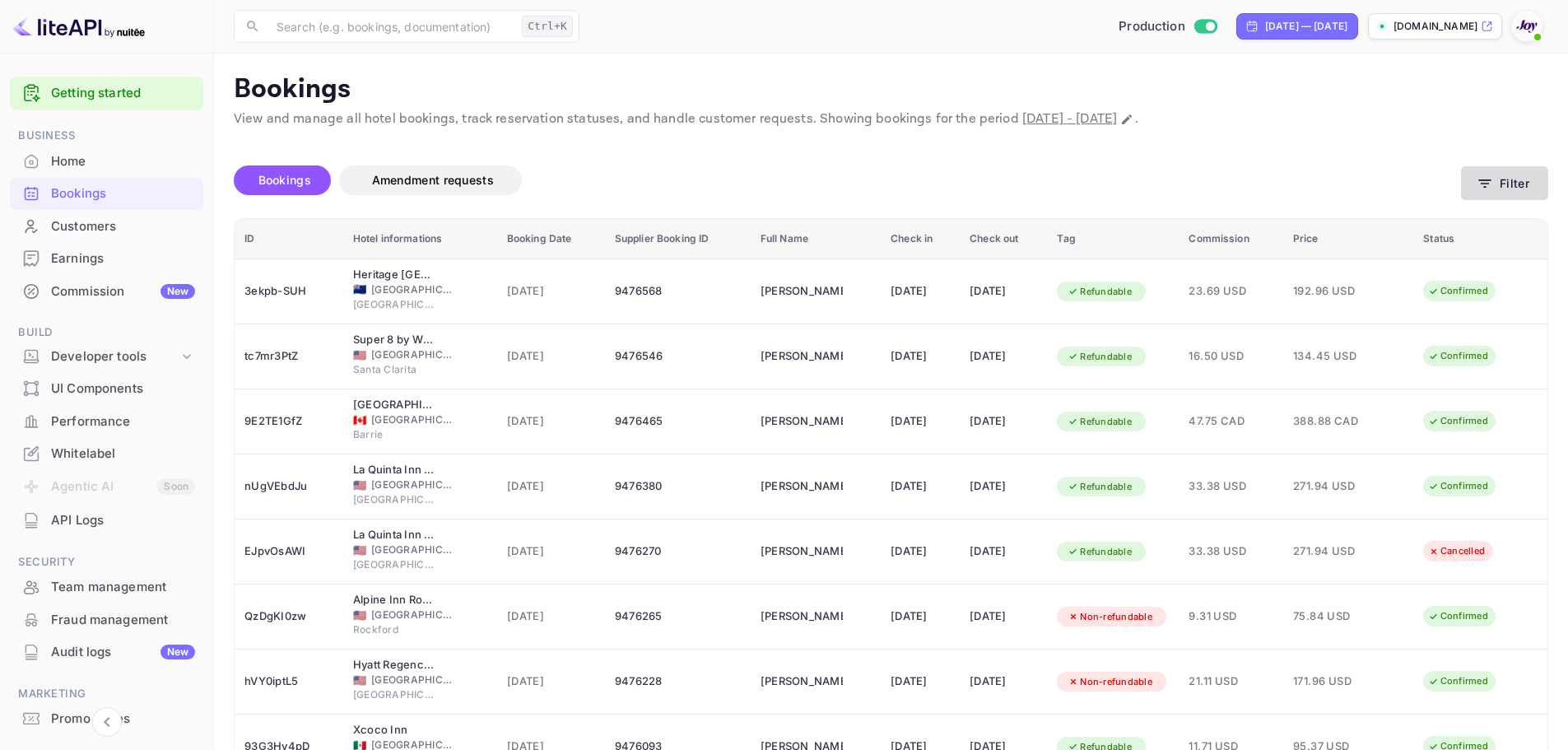
click at [1531, 174] on button "Filter" at bounding box center [1504, 183] width 87 height 33
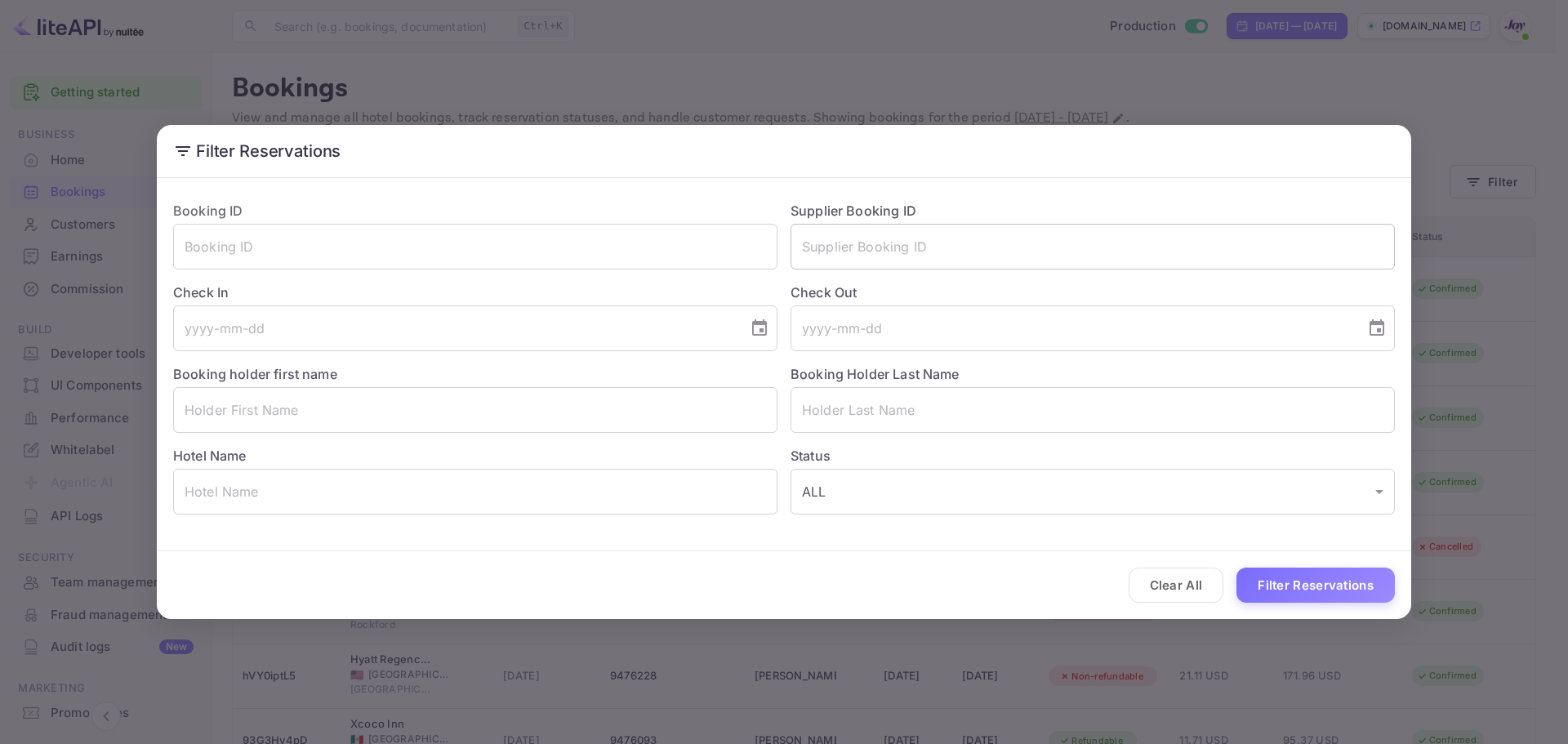
click at [814, 242] on input "text" at bounding box center [1093, 246] width 605 height 46
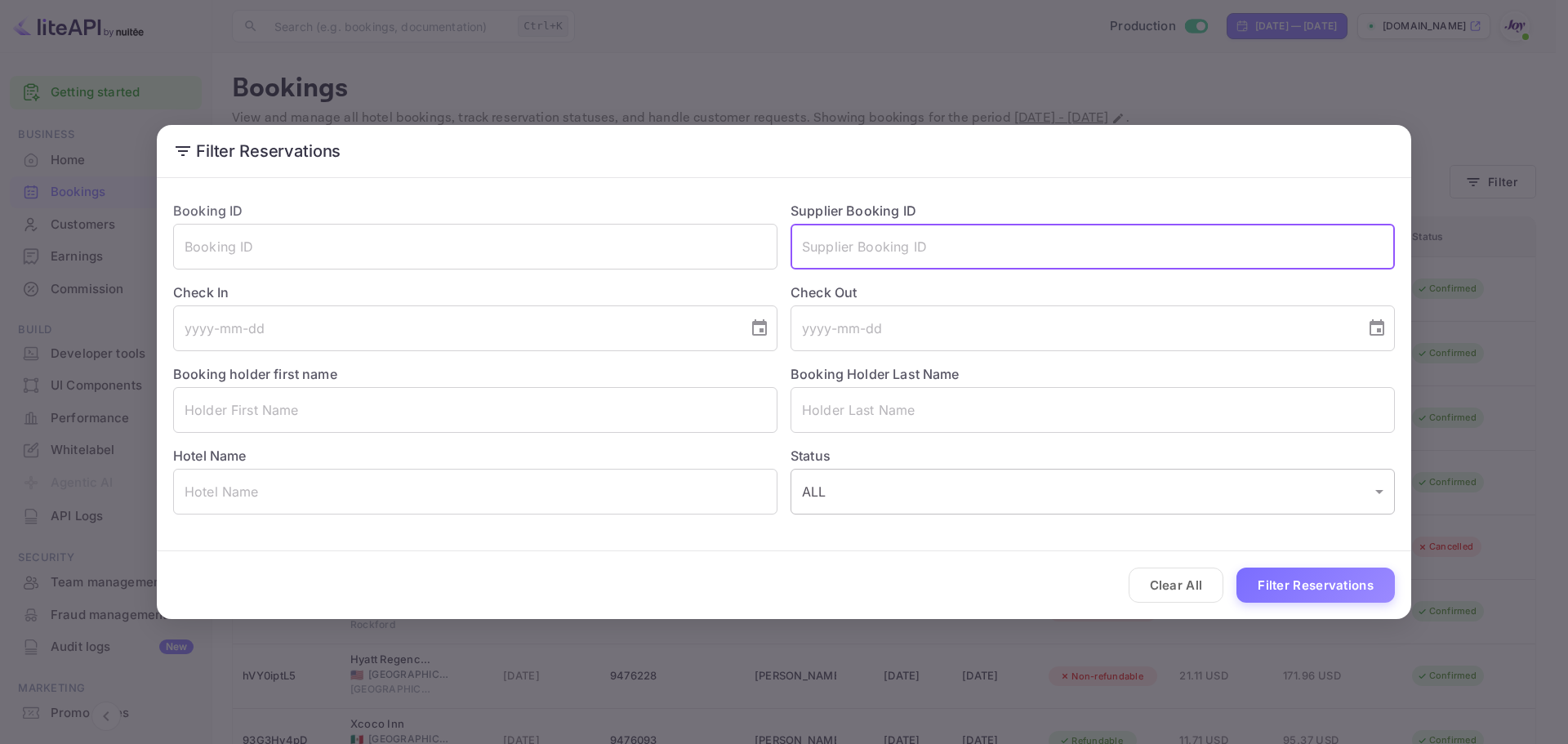
paste input "9293893"
type input "9293893"
click at [1320, 591] on button "Filter Reservations" at bounding box center [1316, 585] width 158 height 35
